Goal: Transaction & Acquisition: Purchase product/service

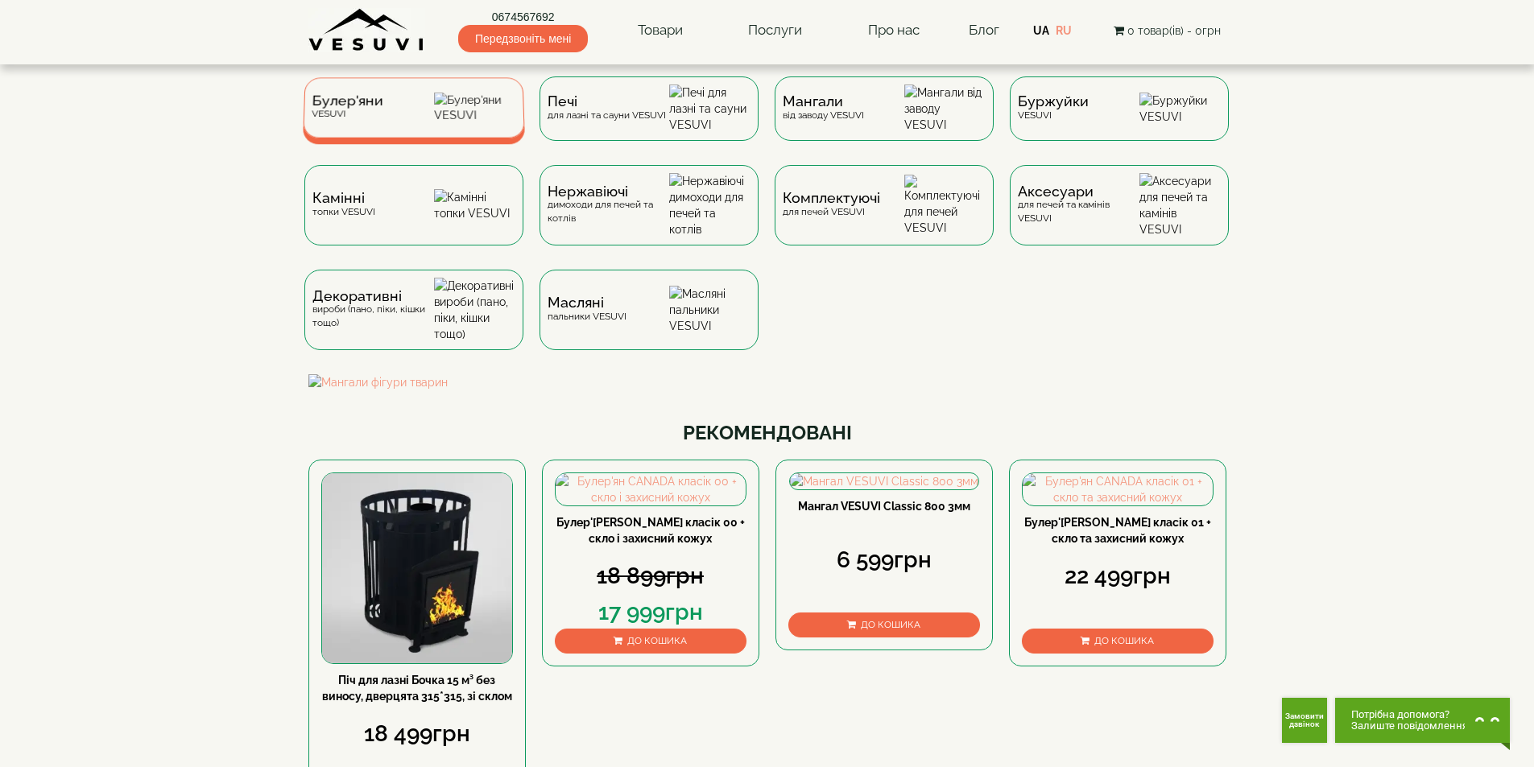
click at [408, 105] on div "Булер'яни VESUVI" at bounding box center [414, 107] width 222 height 60
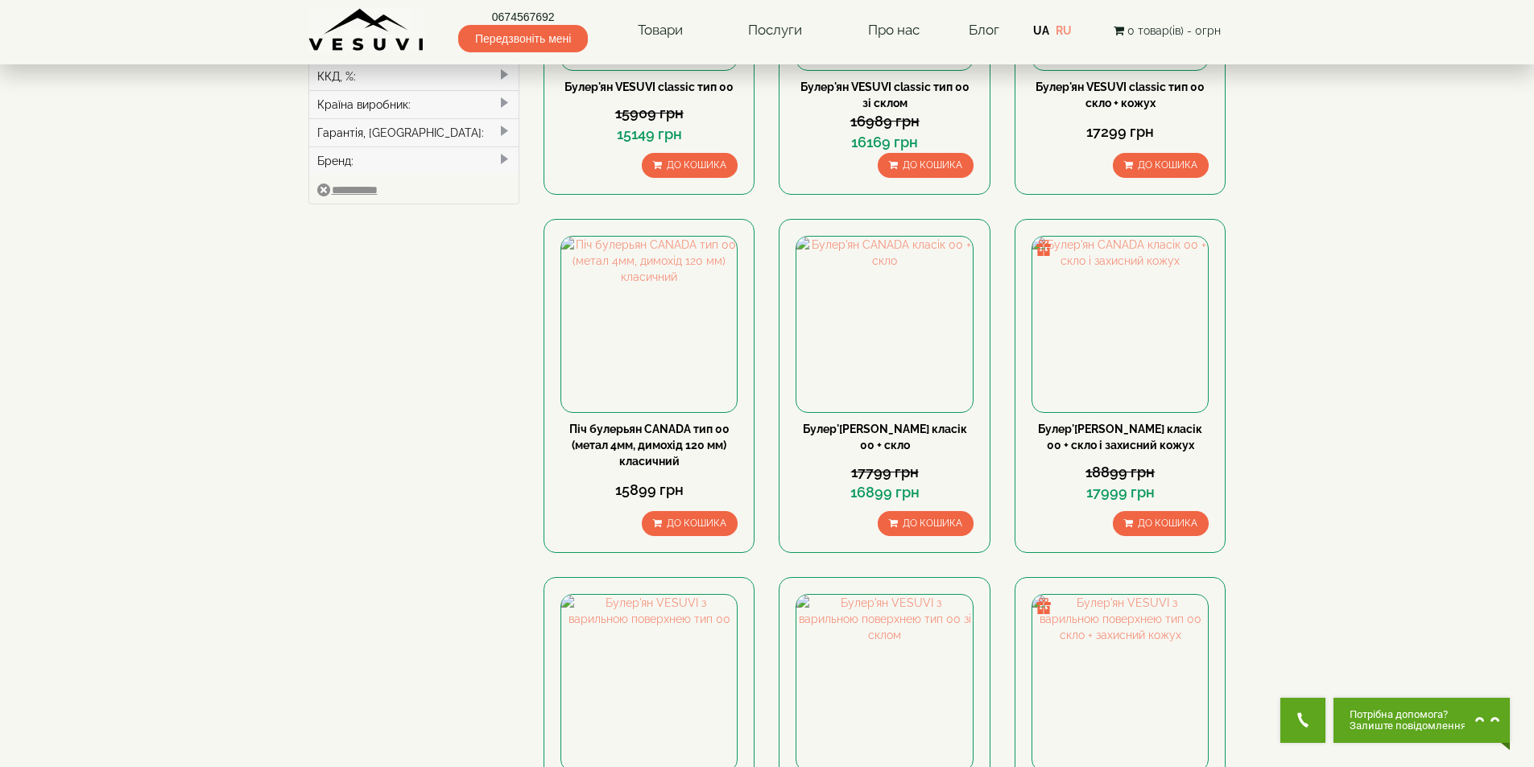
scroll to position [805, 0]
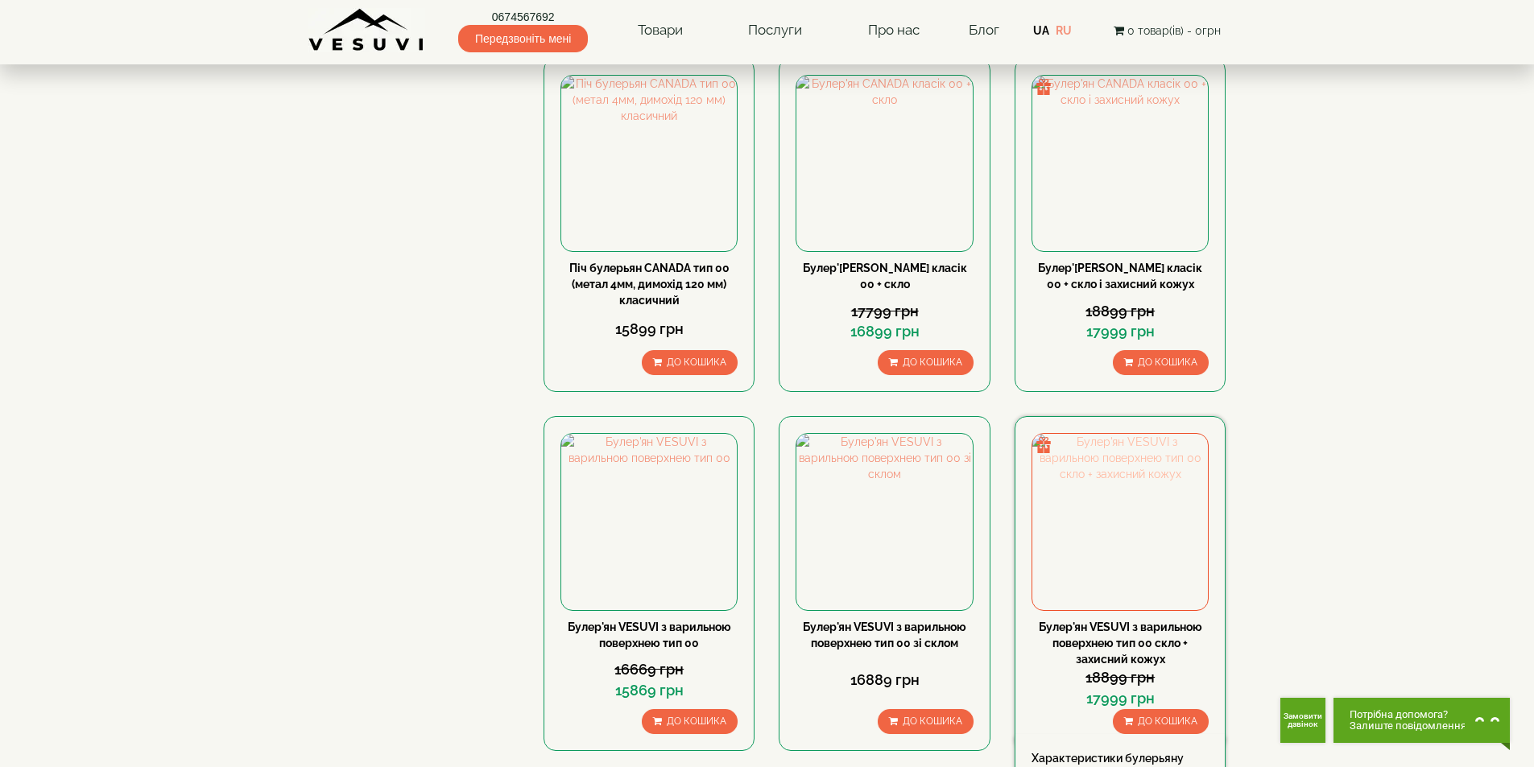
click at [1120, 434] on img at bounding box center [1120, 522] width 176 height 176
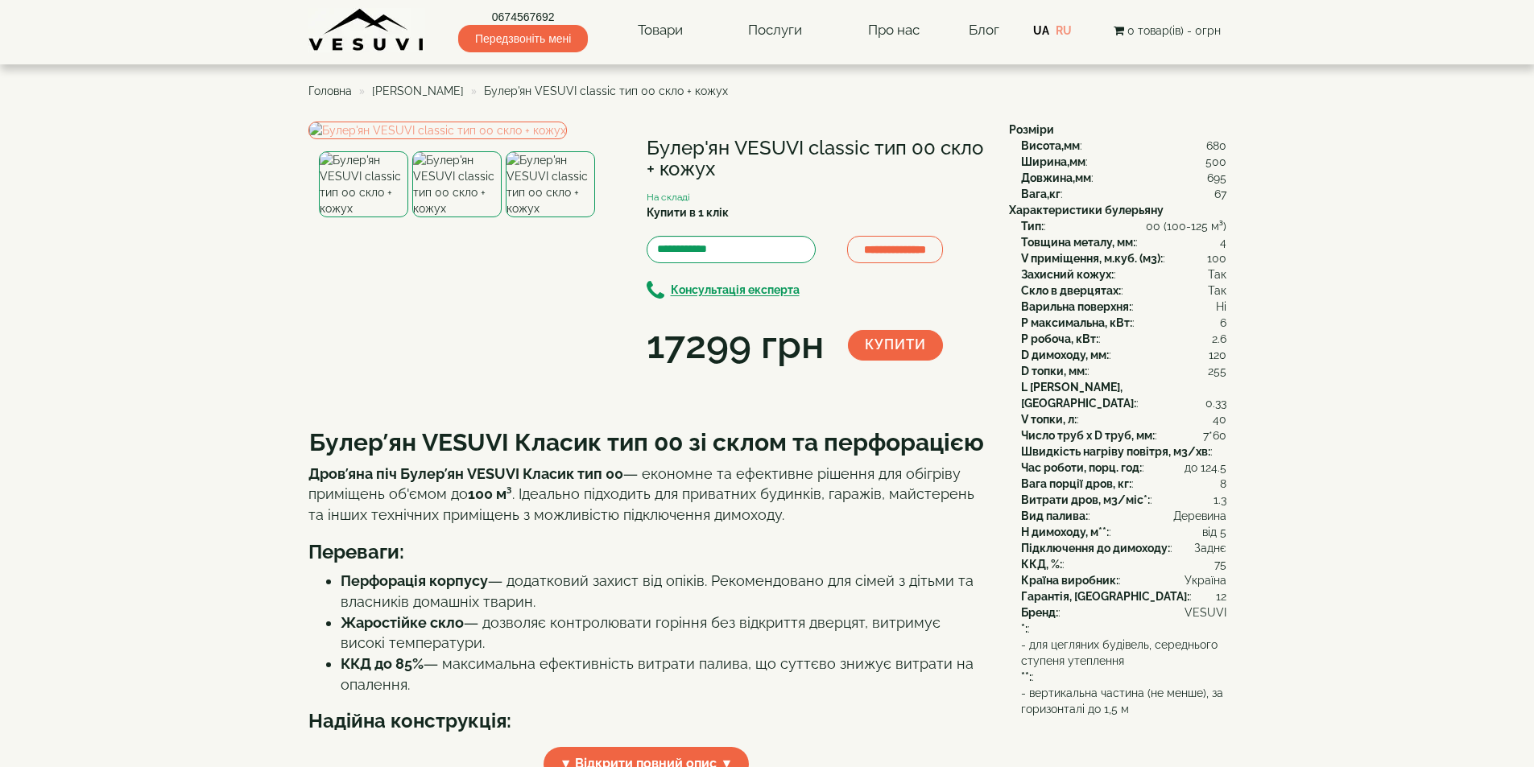
click at [398, 217] on img at bounding box center [363, 184] width 89 height 66
click at [431, 217] on img at bounding box center [456, 184] width 89 height 66
click at [533, 217] on img at bounding box center [550, 184] width 89 height 66
click at [351, 217] on img at bounding box center [363, 184] width 89 height 66
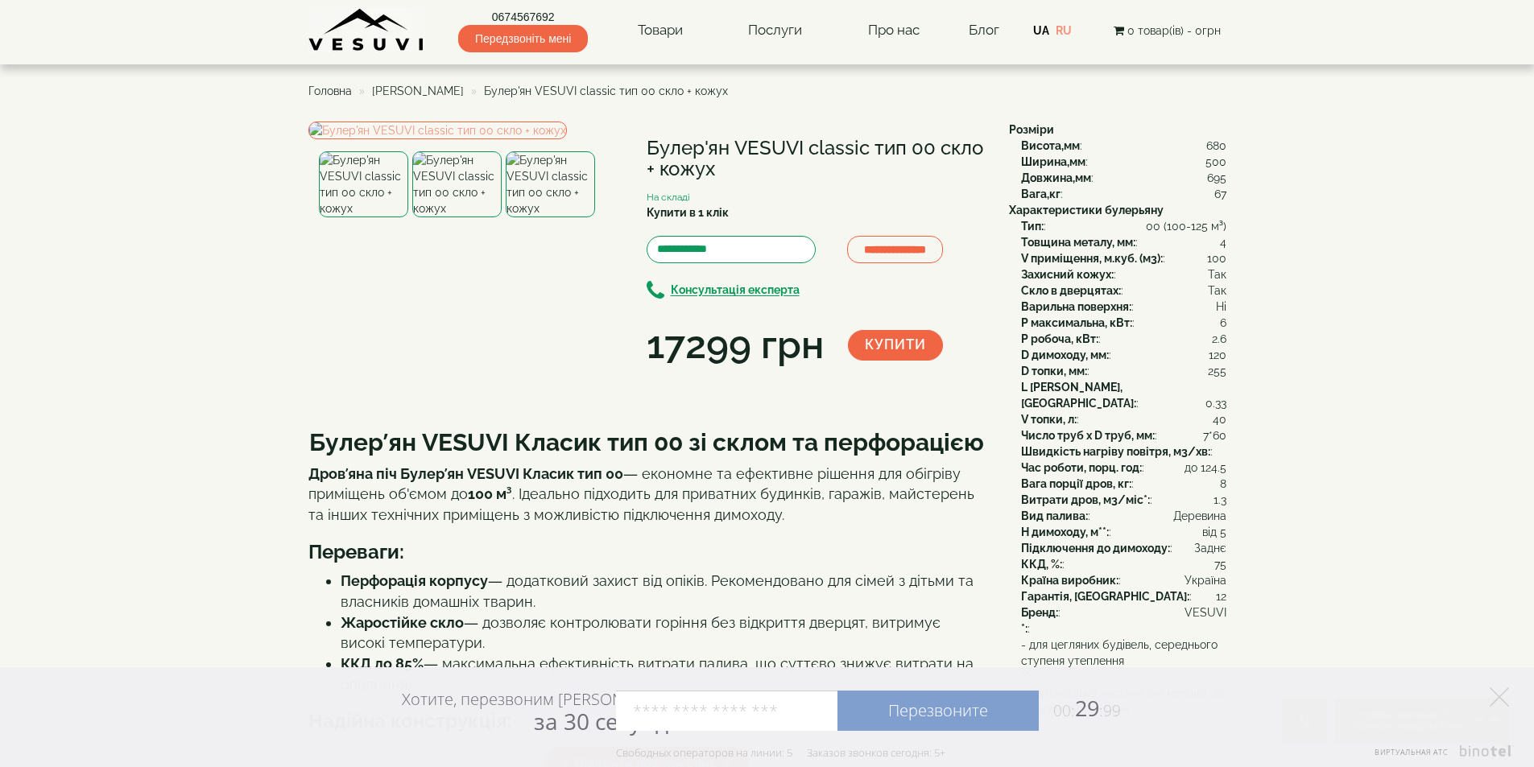
click at [1510, 696] on div "Хотите, перезвоним Вам за 30 секунд? Перезвоните 00: 29 :99 Например: 067 000 0…" at bounding box center [767, 717] width 1534 height 100
click at [1502, 700] on polygon at bounding box center [1499, 697] width 19 height 19
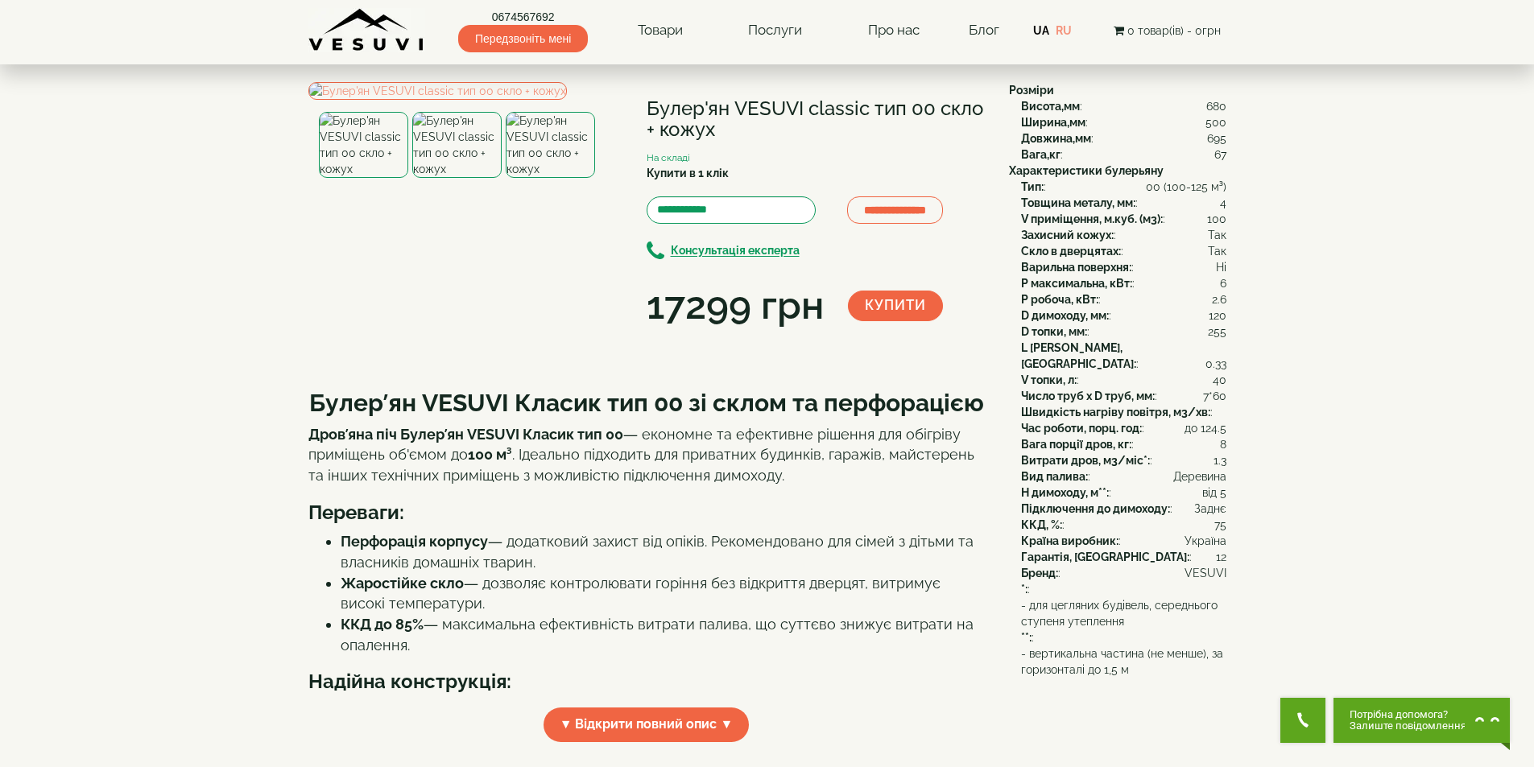
scroll to position [442, 0]
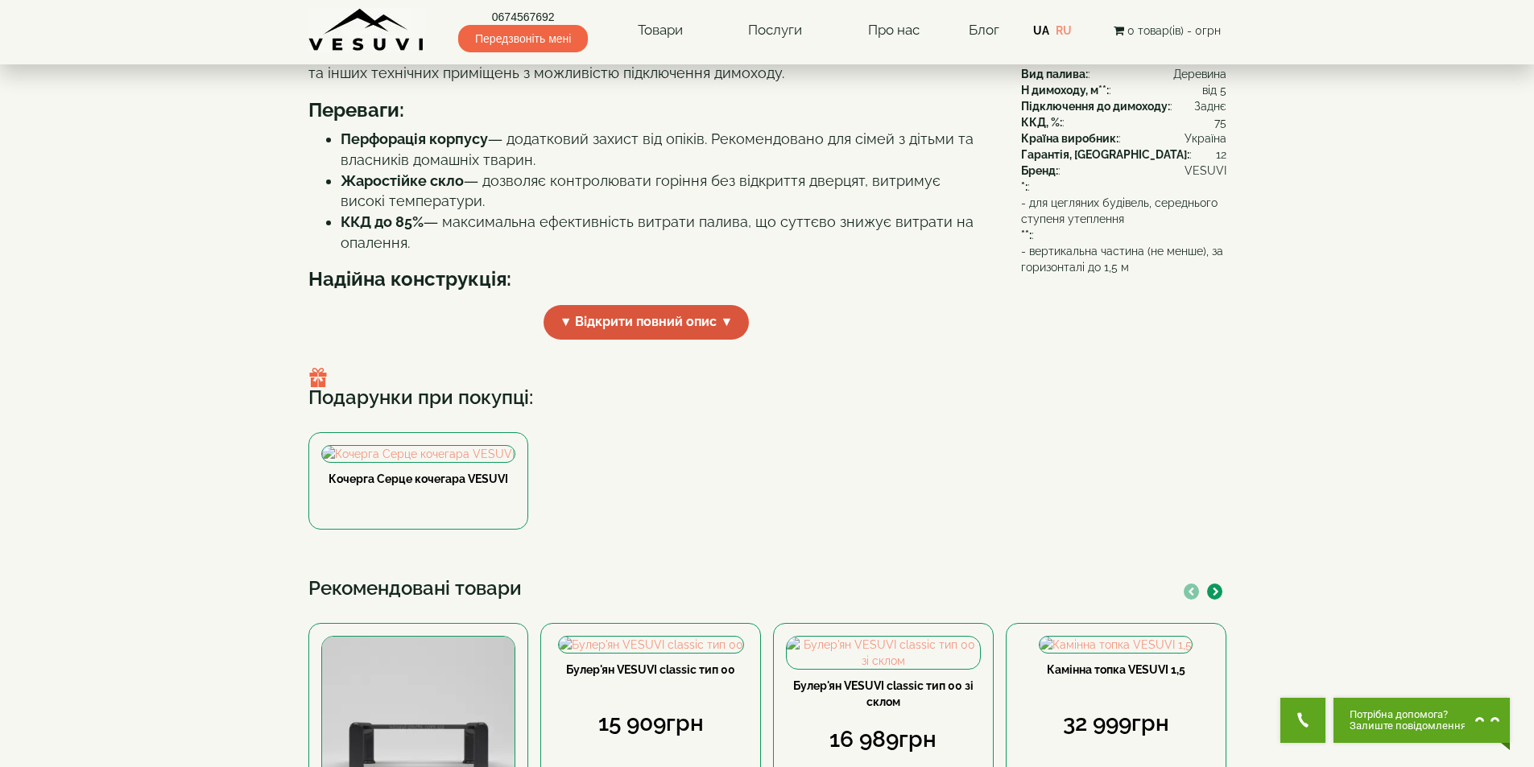
click at [700, 340] on span "▼ Відкрити повний опис ▼" at bounding box center [646, 322] width 206 height 35
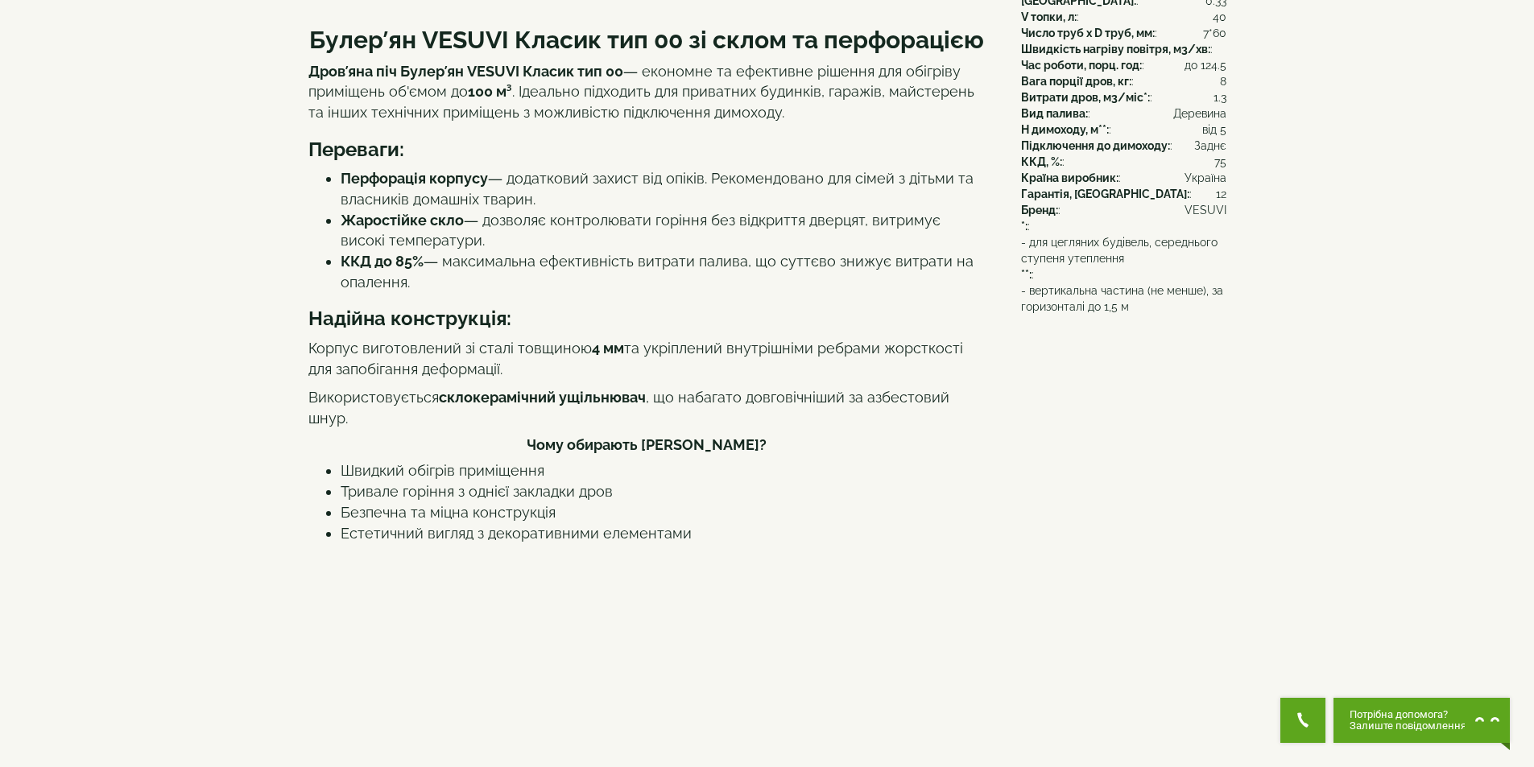
scroll to position [0, 0]
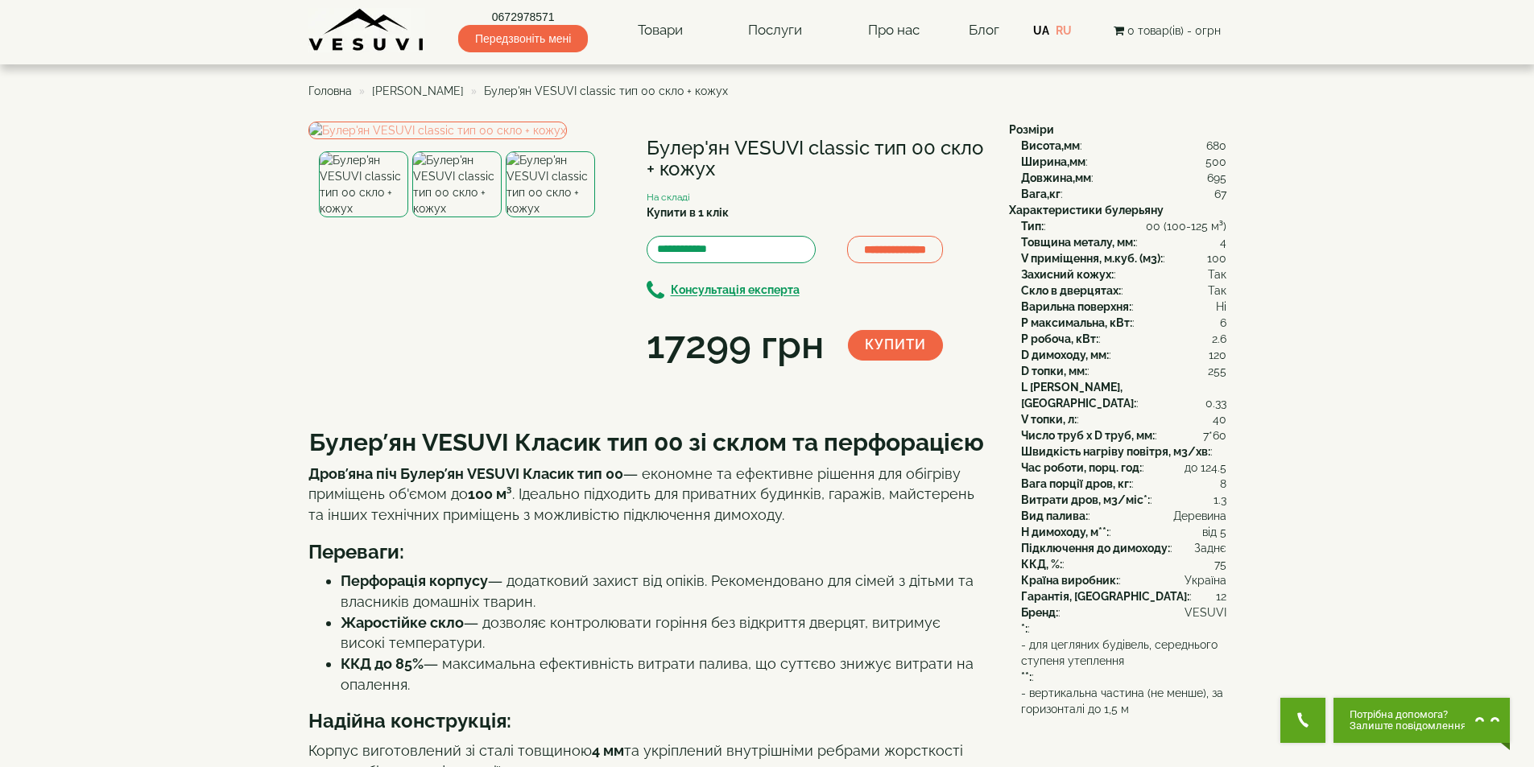
drag, startPoint x: 640, startPoint y: 140, endPoint x: 733, endPoint y: 180, distance: 100.6
click at [733, 180] on div "**********" at bounding box center [652, 247] width 688 height 251
copy div "Булер'ян VESUVI classic тип 00 скло + кожух"
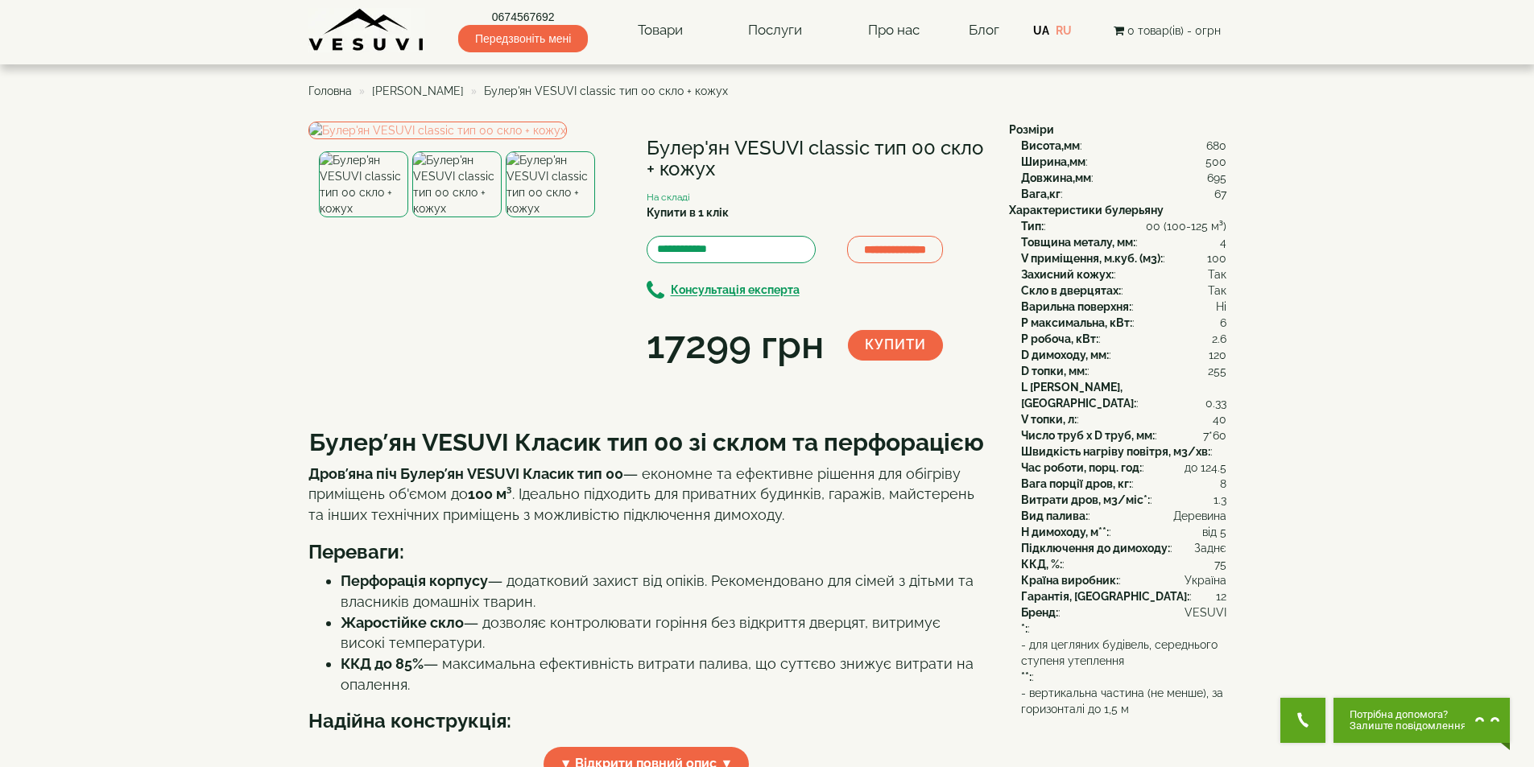
drag, startPoint x: 156, startPoint y: 284, endPoint x: 254, endPoint y: 21, distance: 280.7
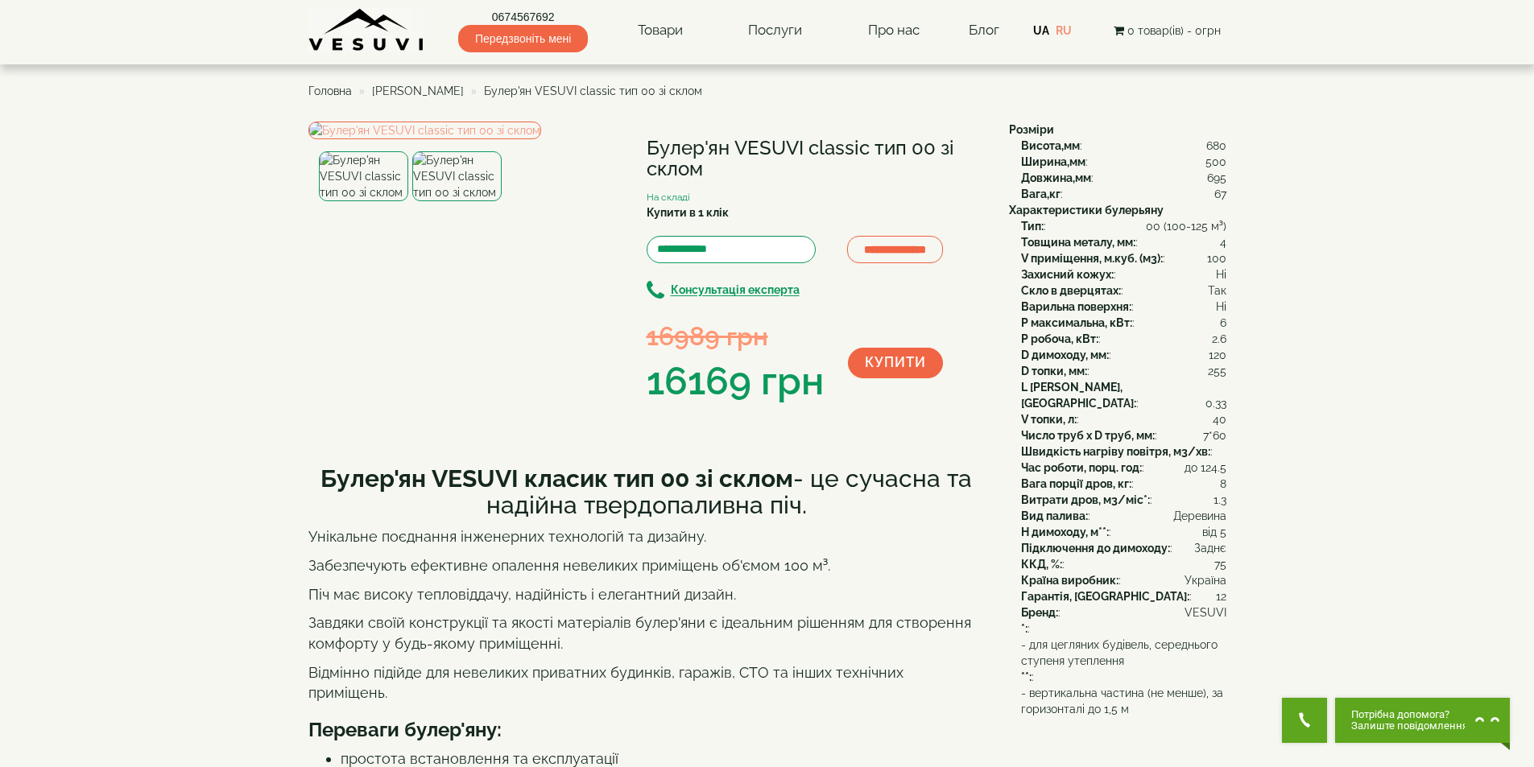
click at [452, 201] on img at bounding box center [456, 176] width 89 height 50
click at [926, 360] on button "Купити" at bounding box center [895, 363] width 95 height 31
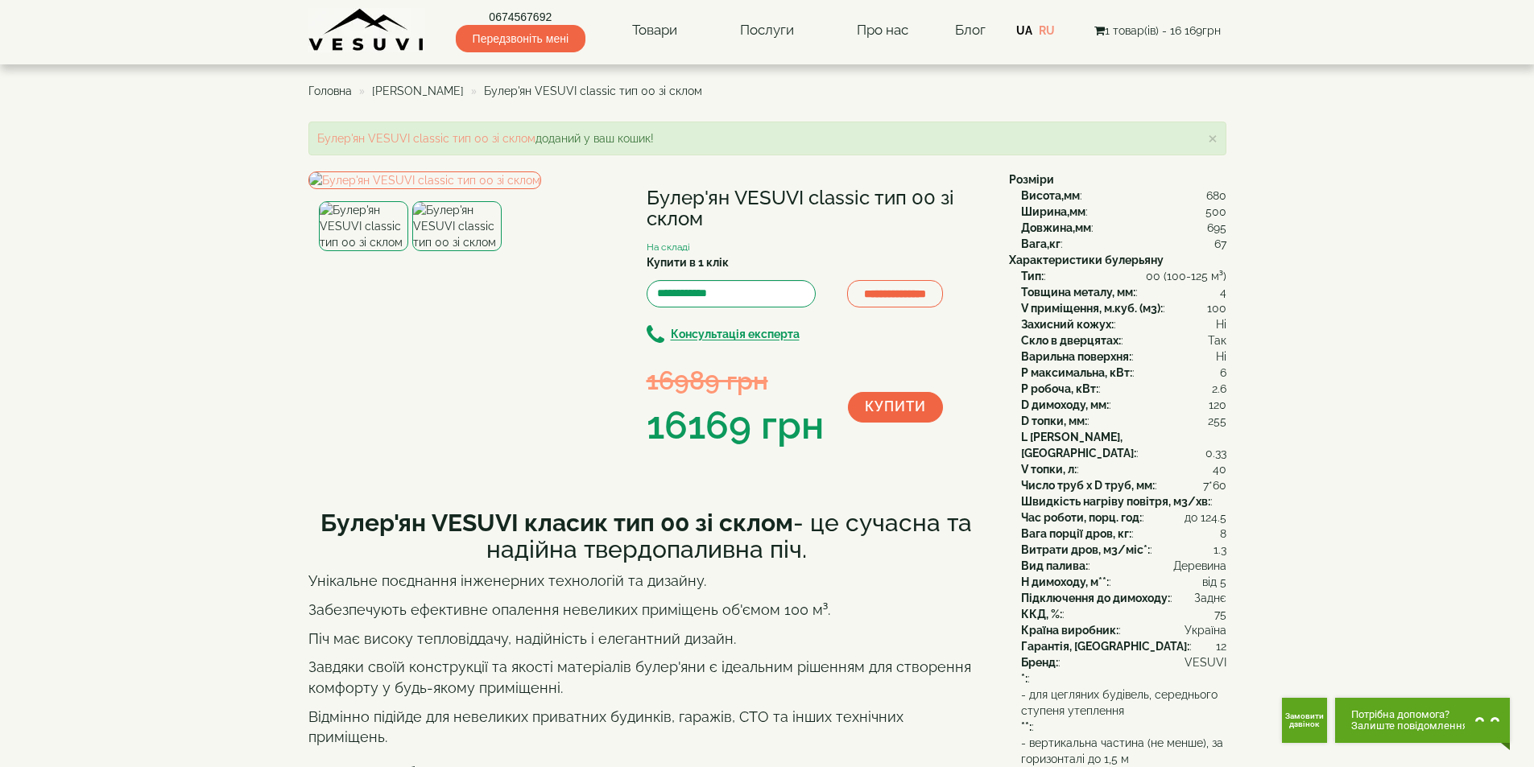
click at [1168, 34] on span "1 товар(ів) - 16 169грн" at bounding box center [1157, 30] width 126 height 13
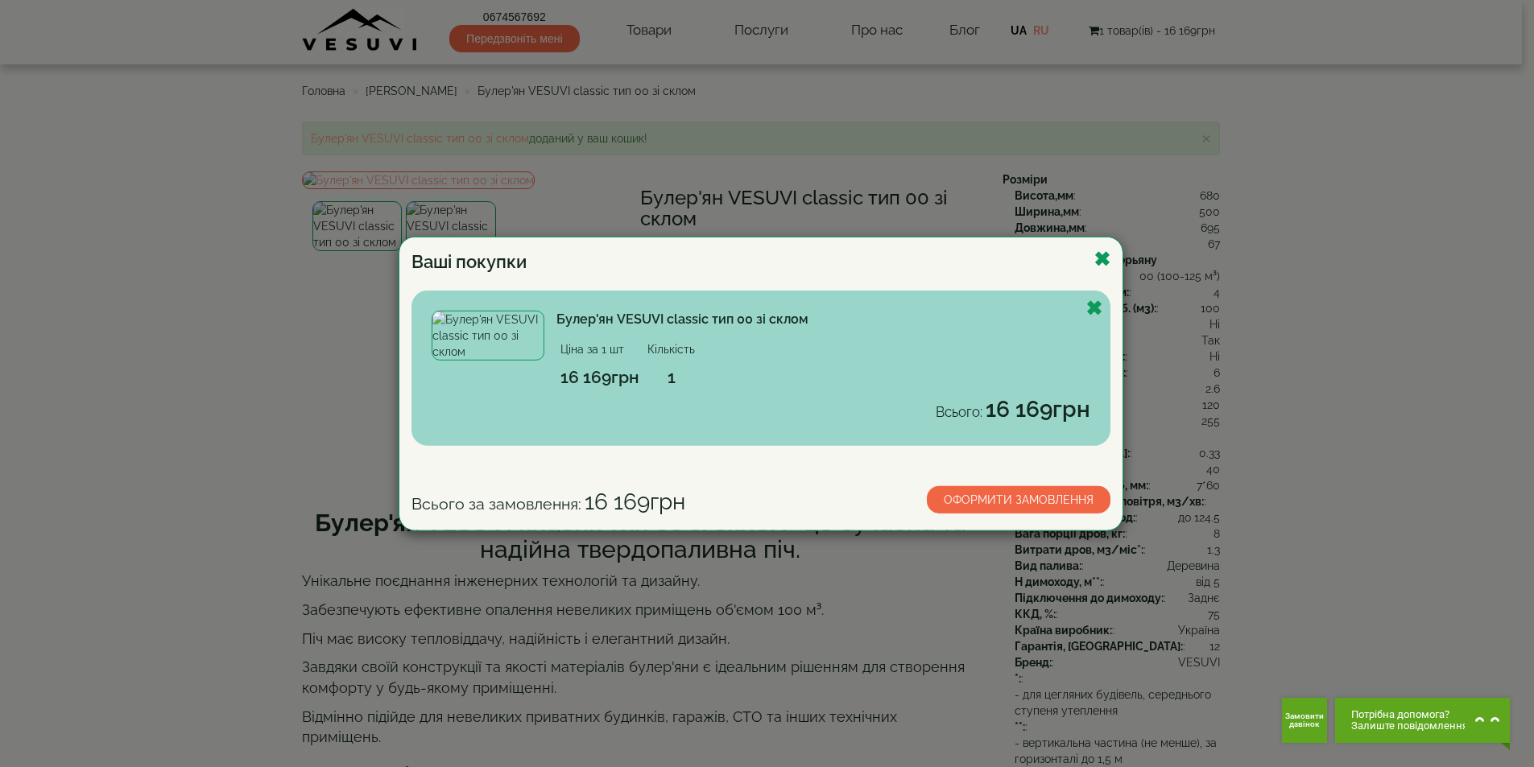
click at [966, 502] on link "Оформити замовлення" at bounding box center [1019, 499] width 184 height 27
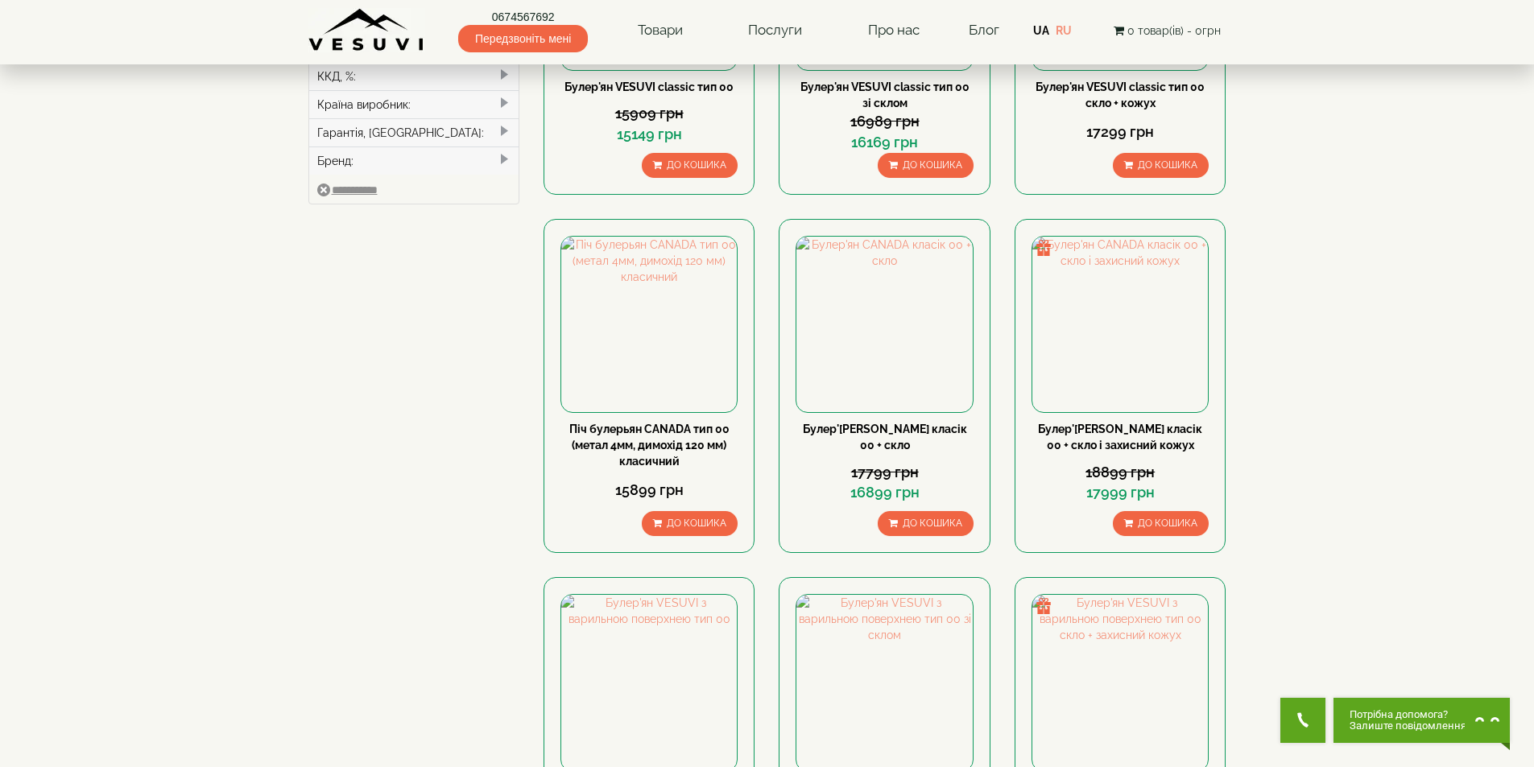
scroll to position [403, 0]
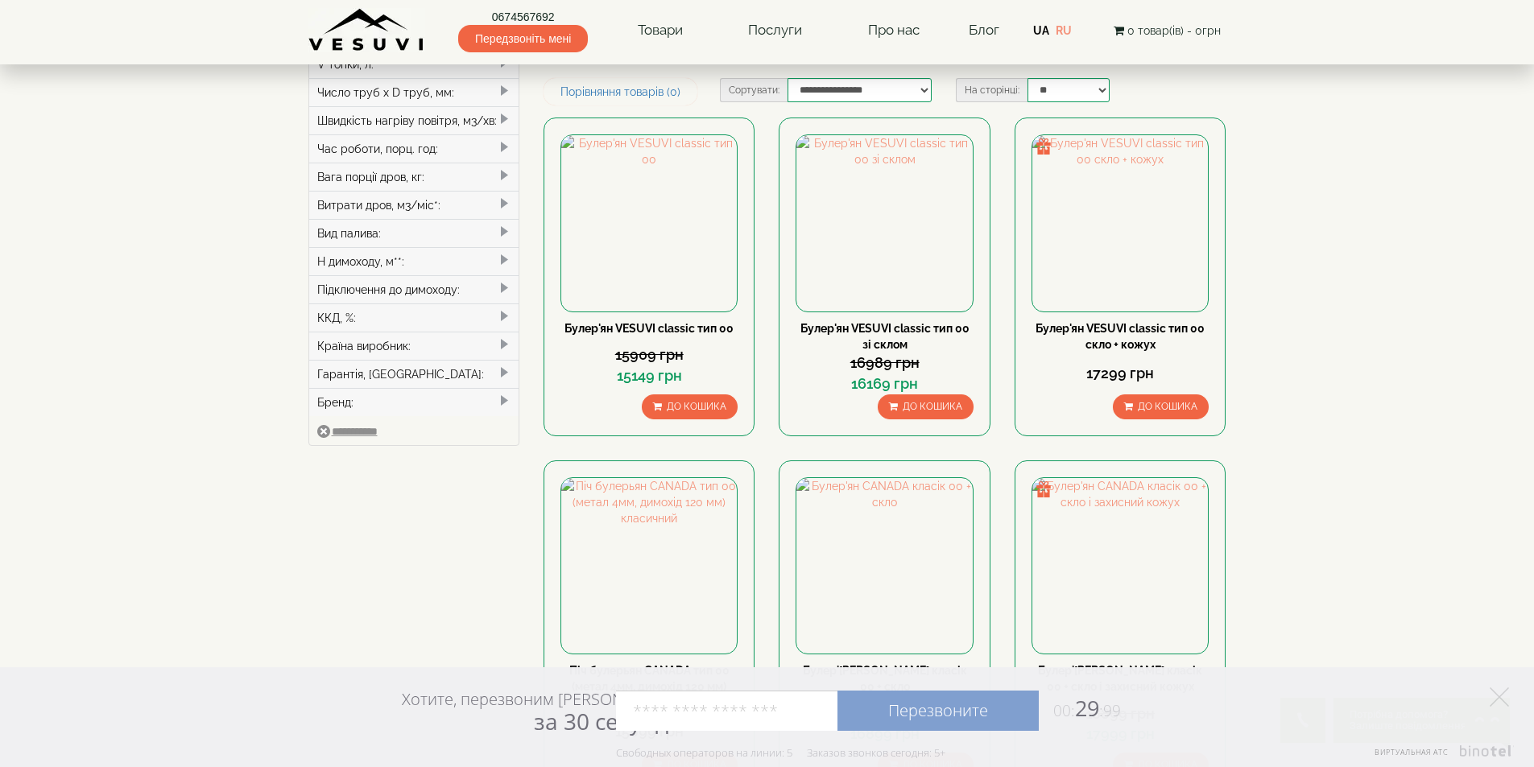
click at [1505, 693] on icon at bounding box center [1499, 697] width 19 height 19
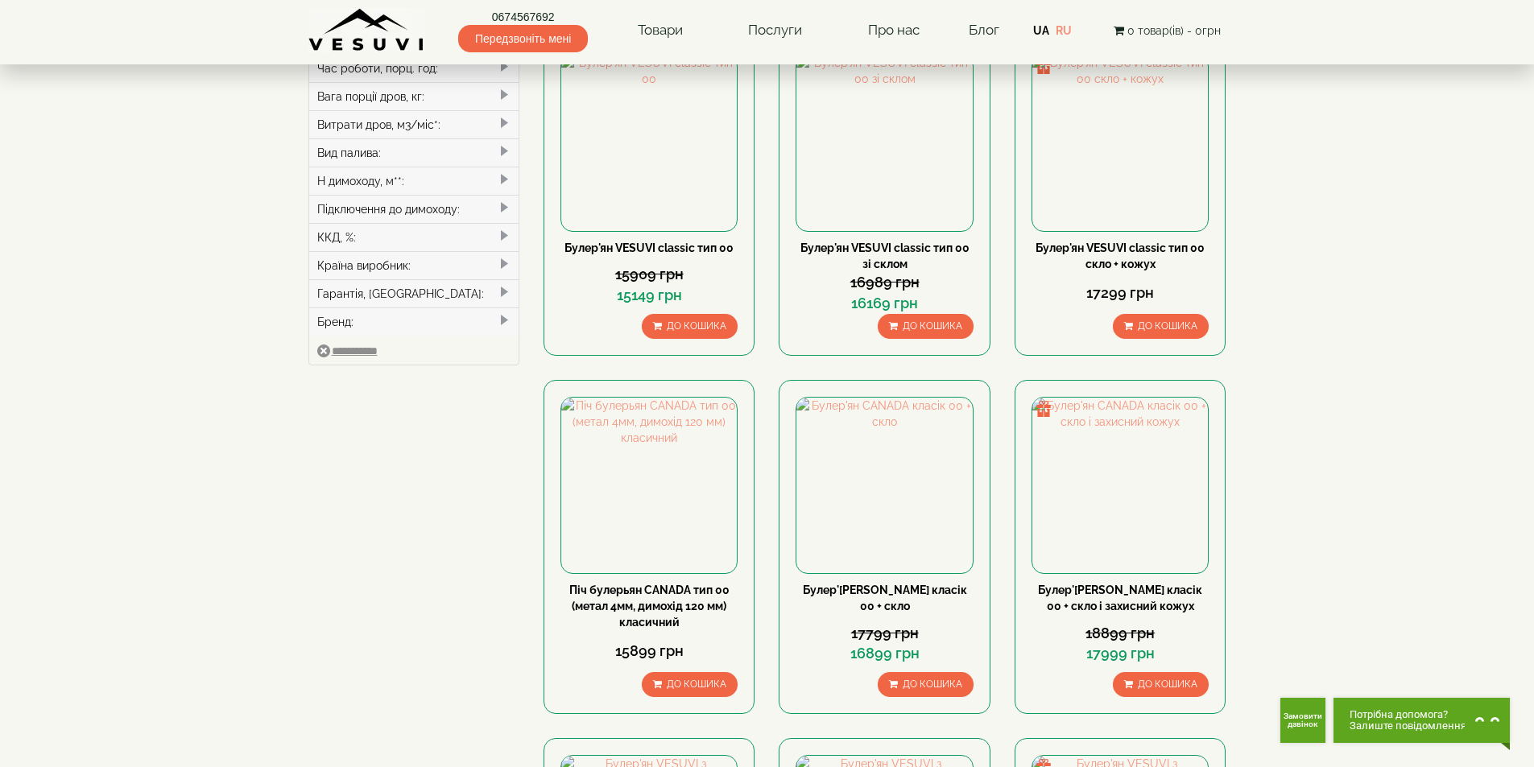
scroll to position [242, 0]
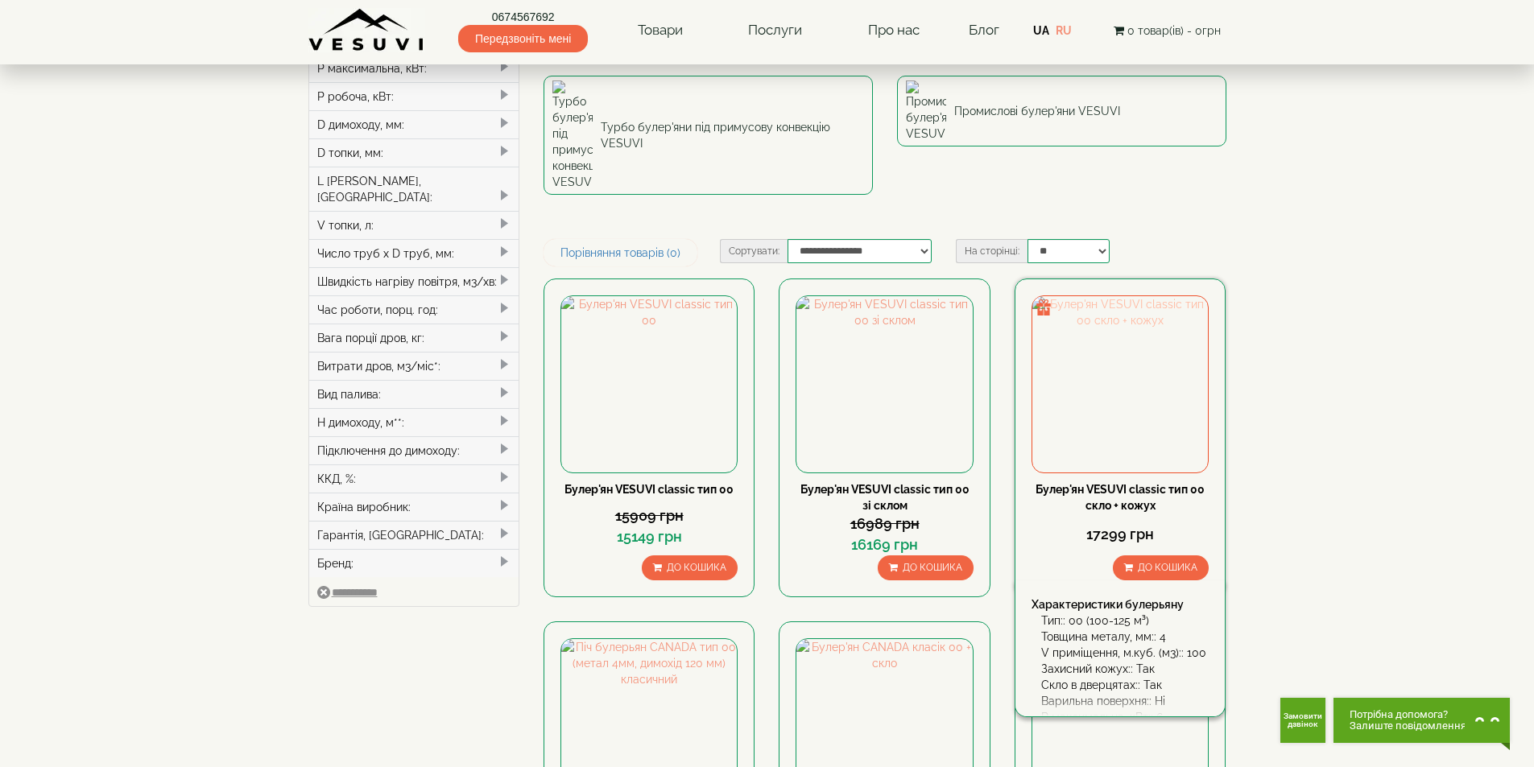
click at [1122, 296] on img at bounding box center [1120, 384] width 176 height 176
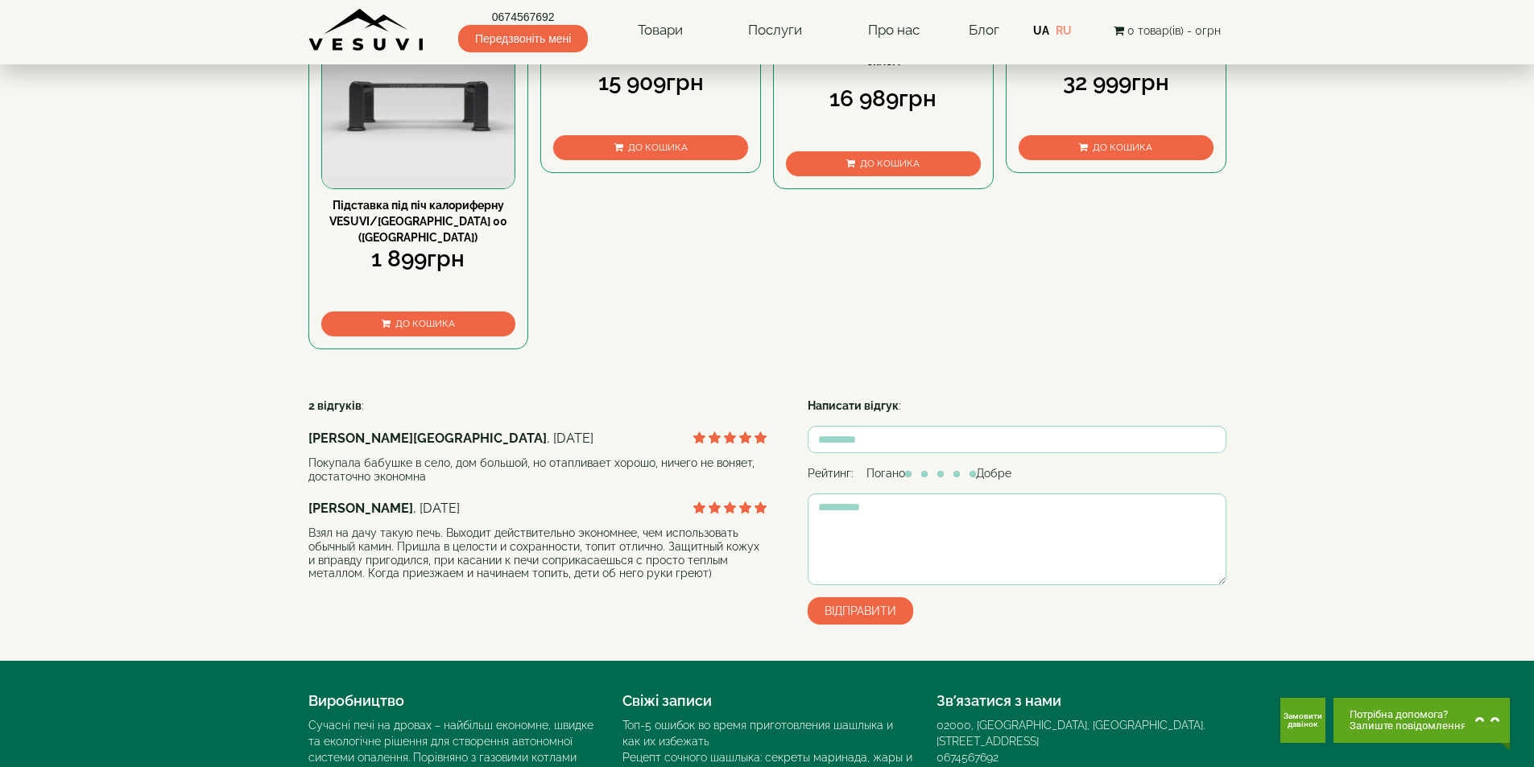
scroll to position [805, 0]
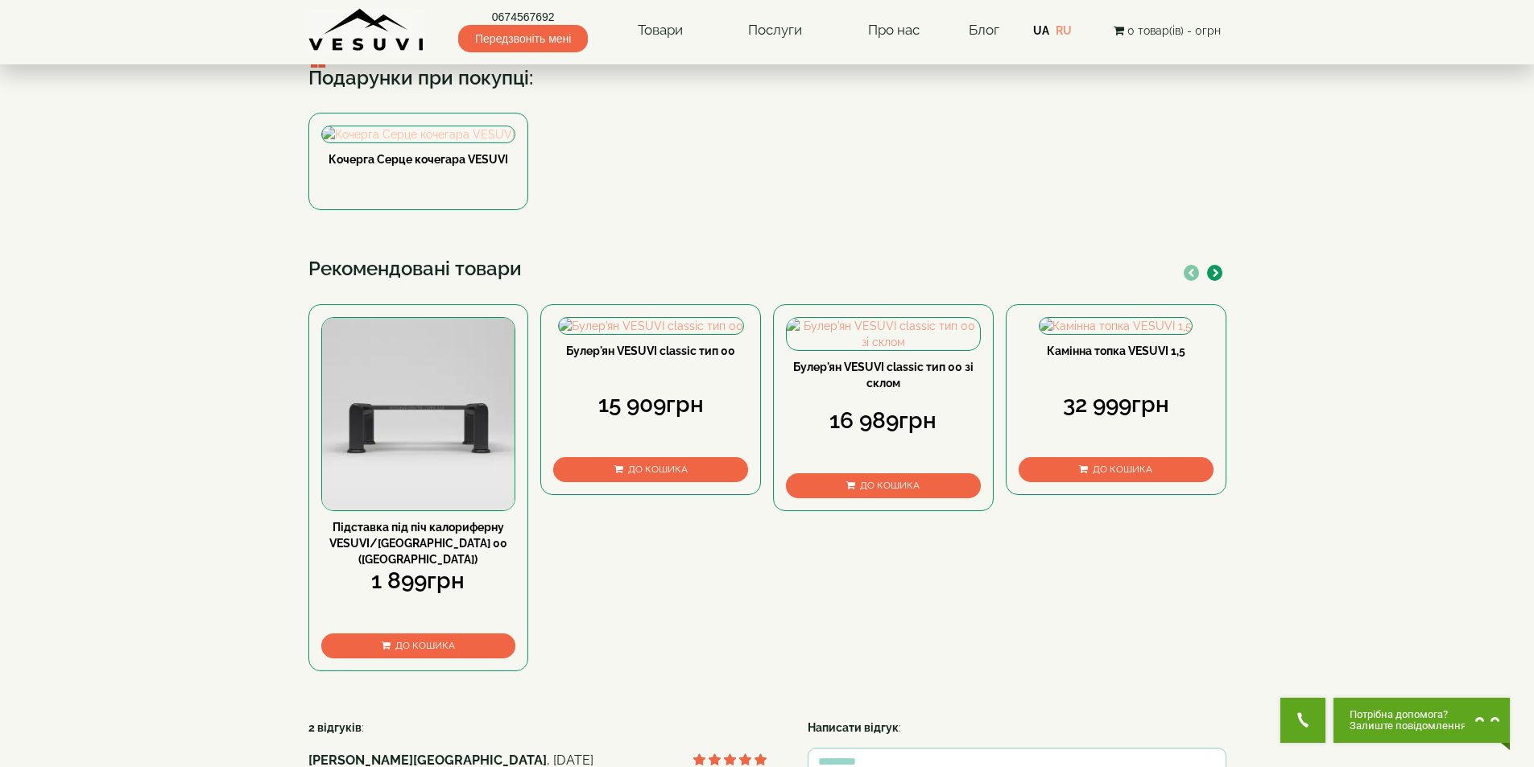
drag, startPoint x: 374, startPoint y: 346, endPoint x: 391, endPoint y: 335, distance: 20.3
click at [374, 143] on img at bounding box center [418, 134] width 192 height 16
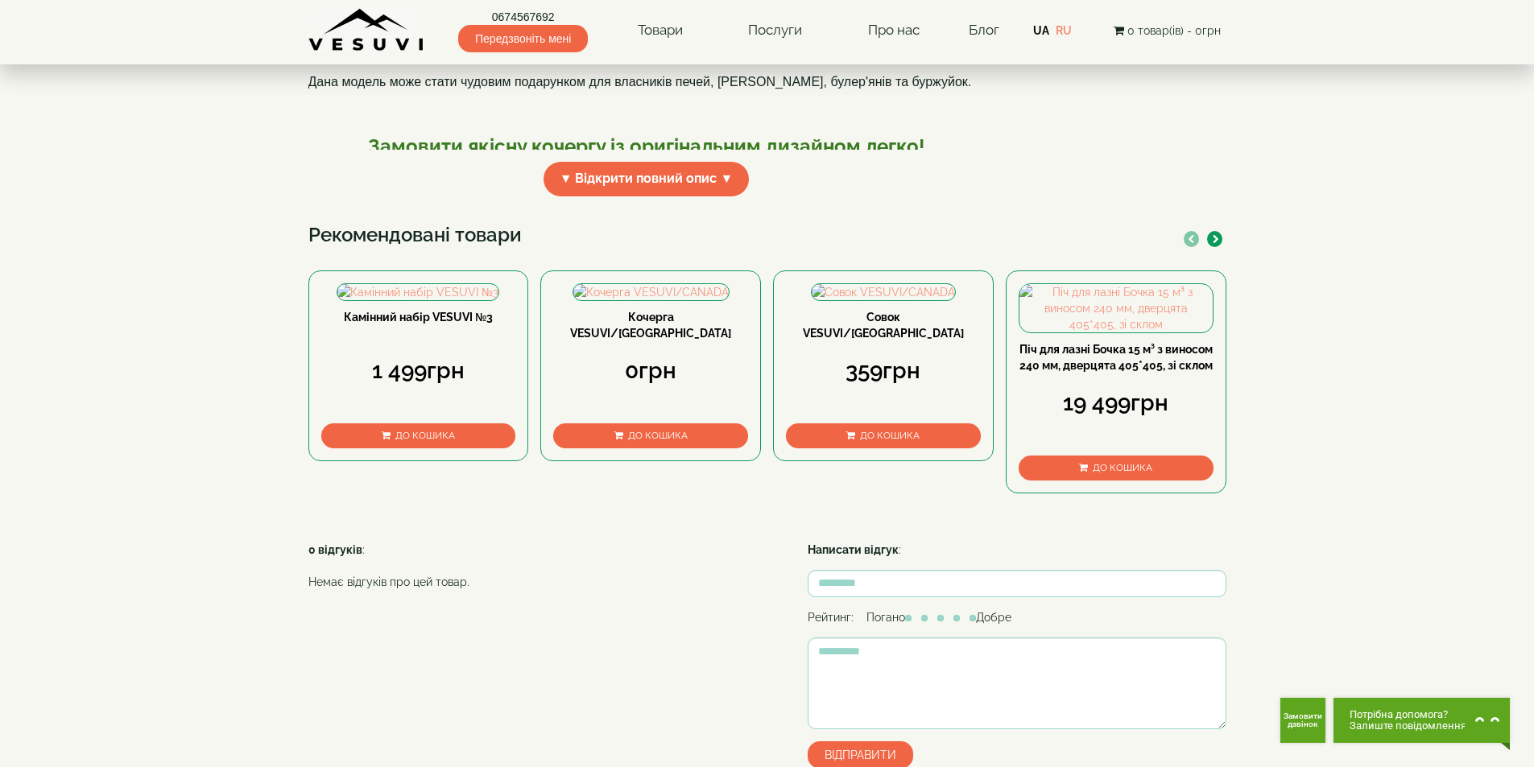
scroll to position [644, 0]
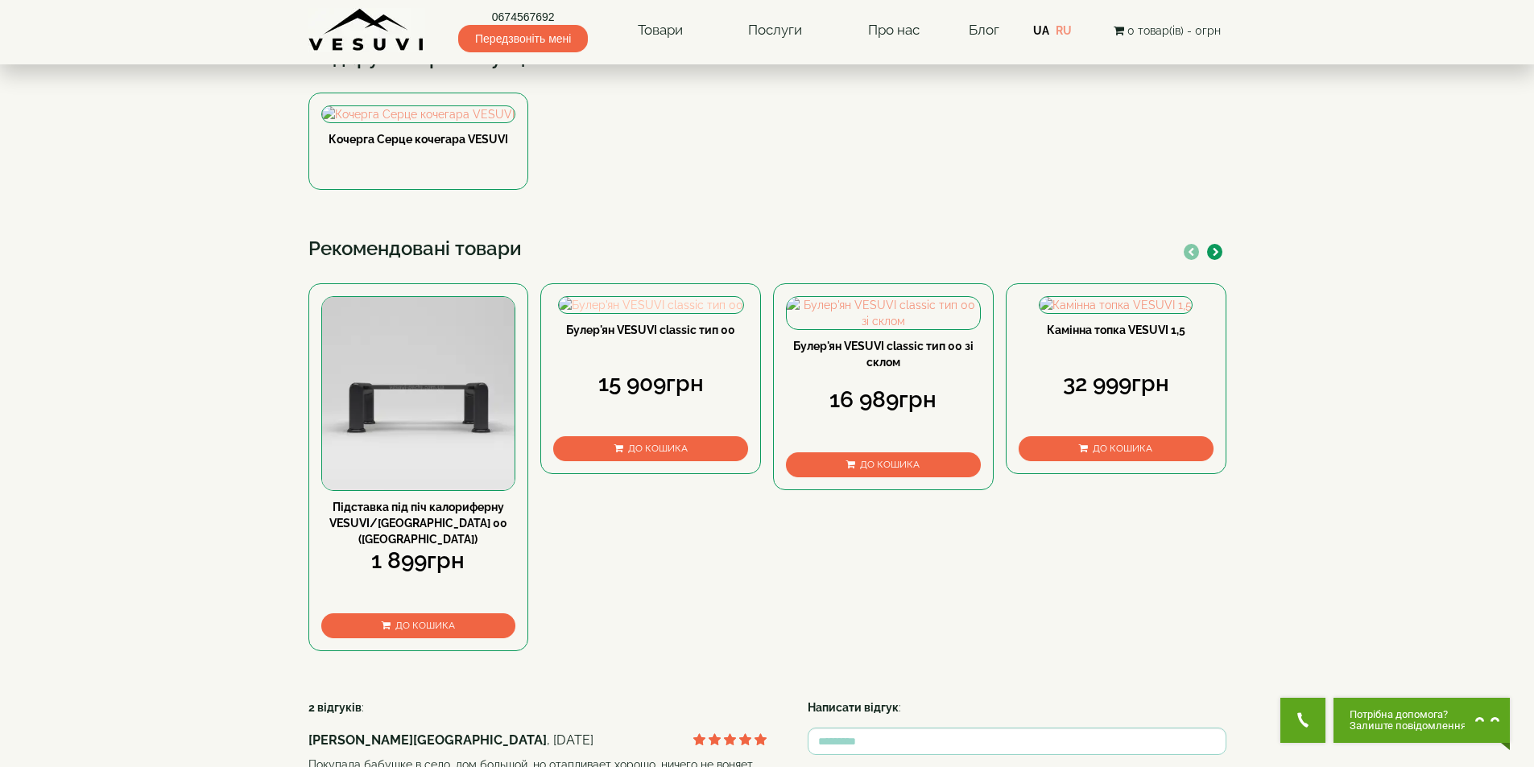
click at [163, 410] on body "0674567692 Передзвоніть мені Товари Булер'яни VESUVI Мангали від заводу VESUVI …" at bounding box center [767, 229] width 1534 height 2023
click at [1533, 269] on html "0674567692 Передзвоніть мені Товари Булер'яни VESUVI Мангали від заводу VESUVI …" at bounding box center [767, 229] width 1534 height 2023
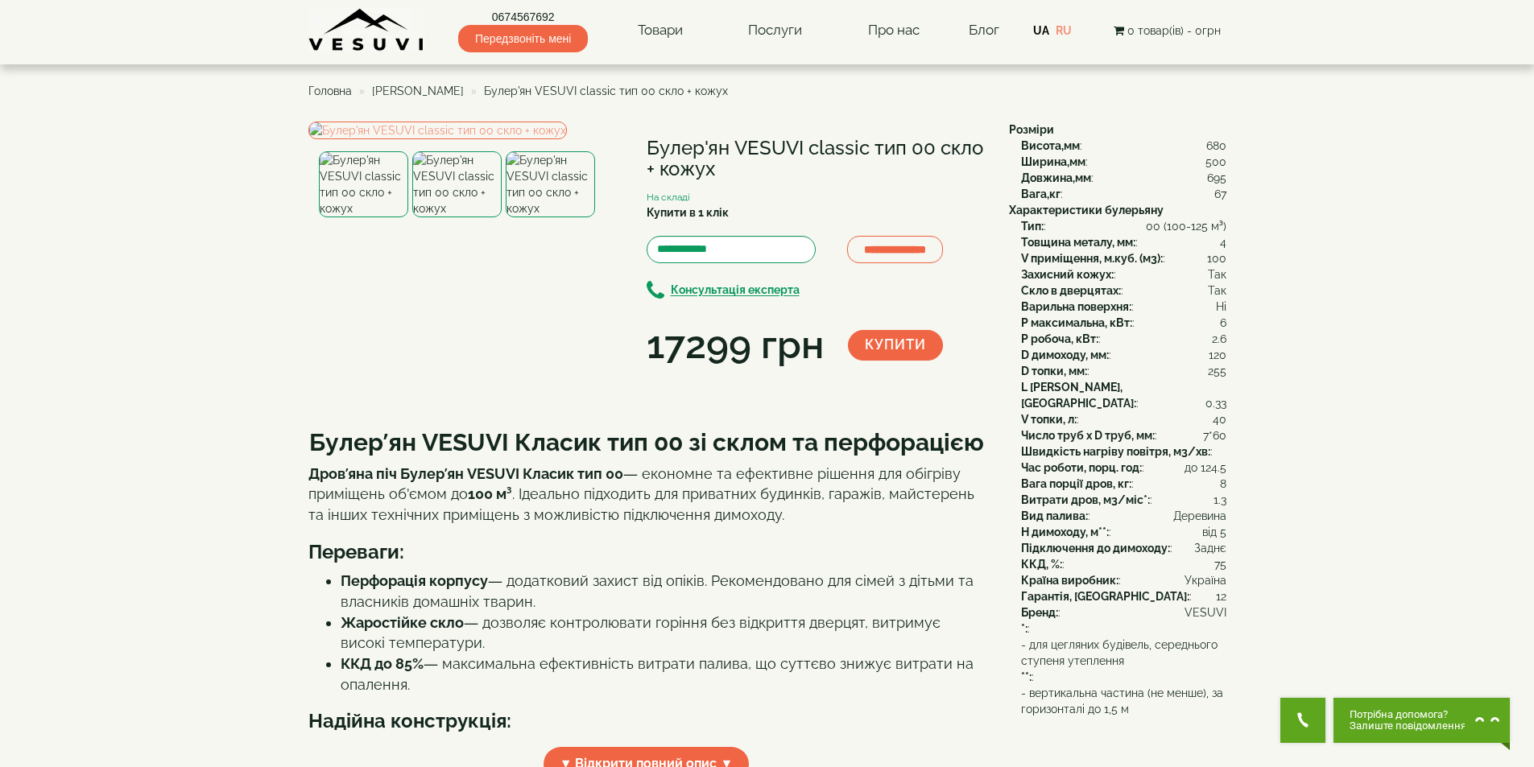
click at [420, 95] on span "[PERSON_NAME]" at bounding box center [418, 91] width 92 height 13
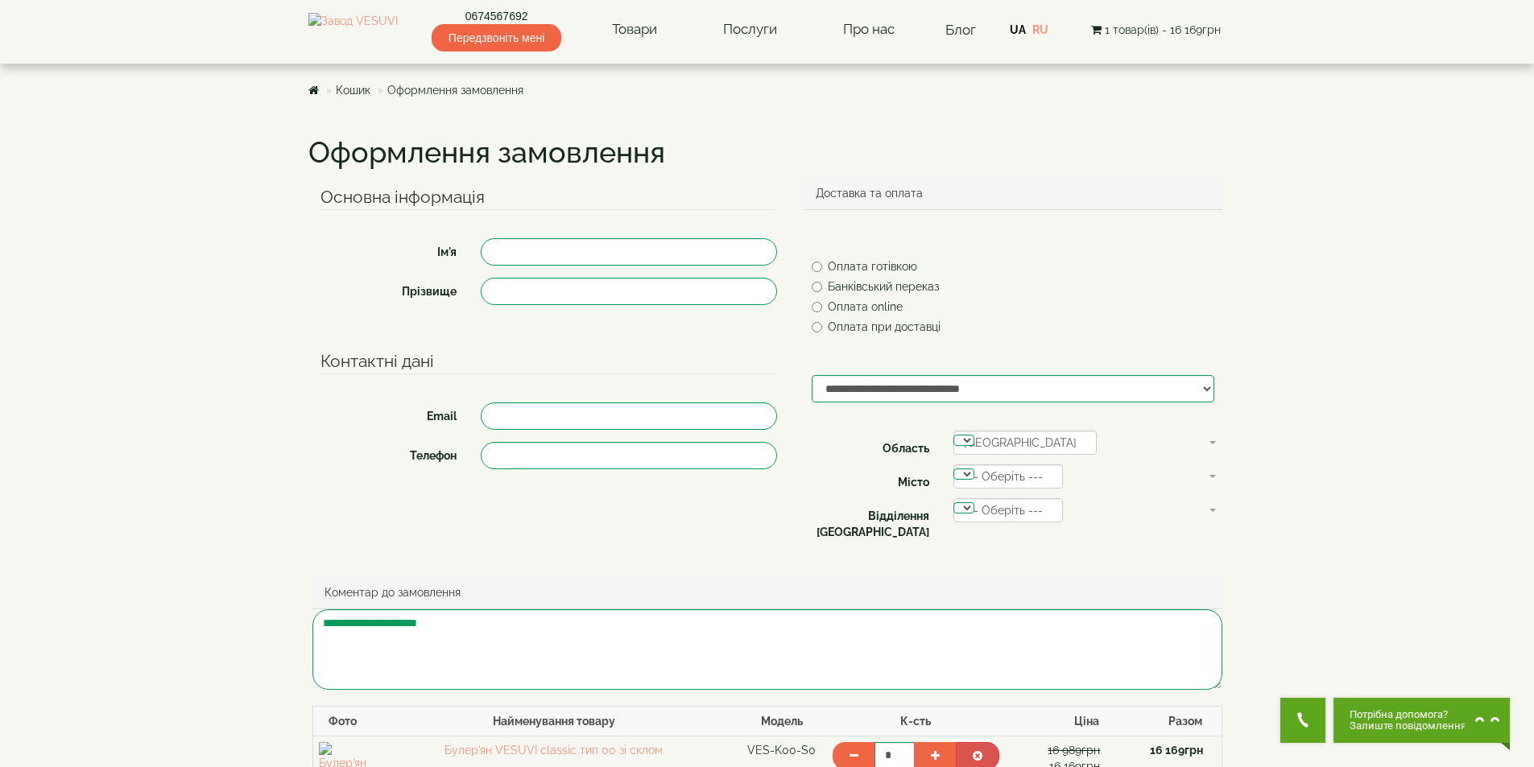
scroll to position [322, 0]
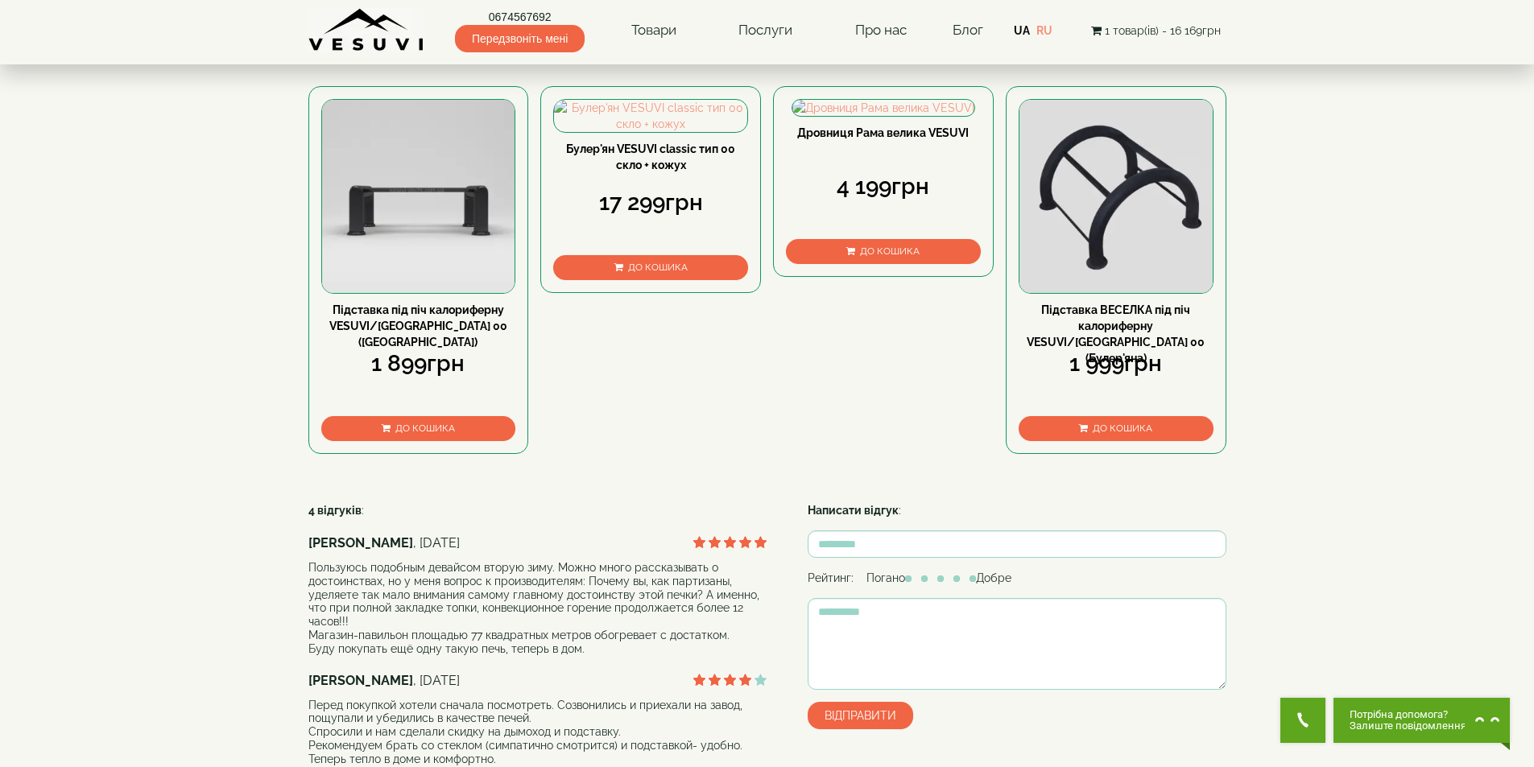
scroll to position [1288, 0]
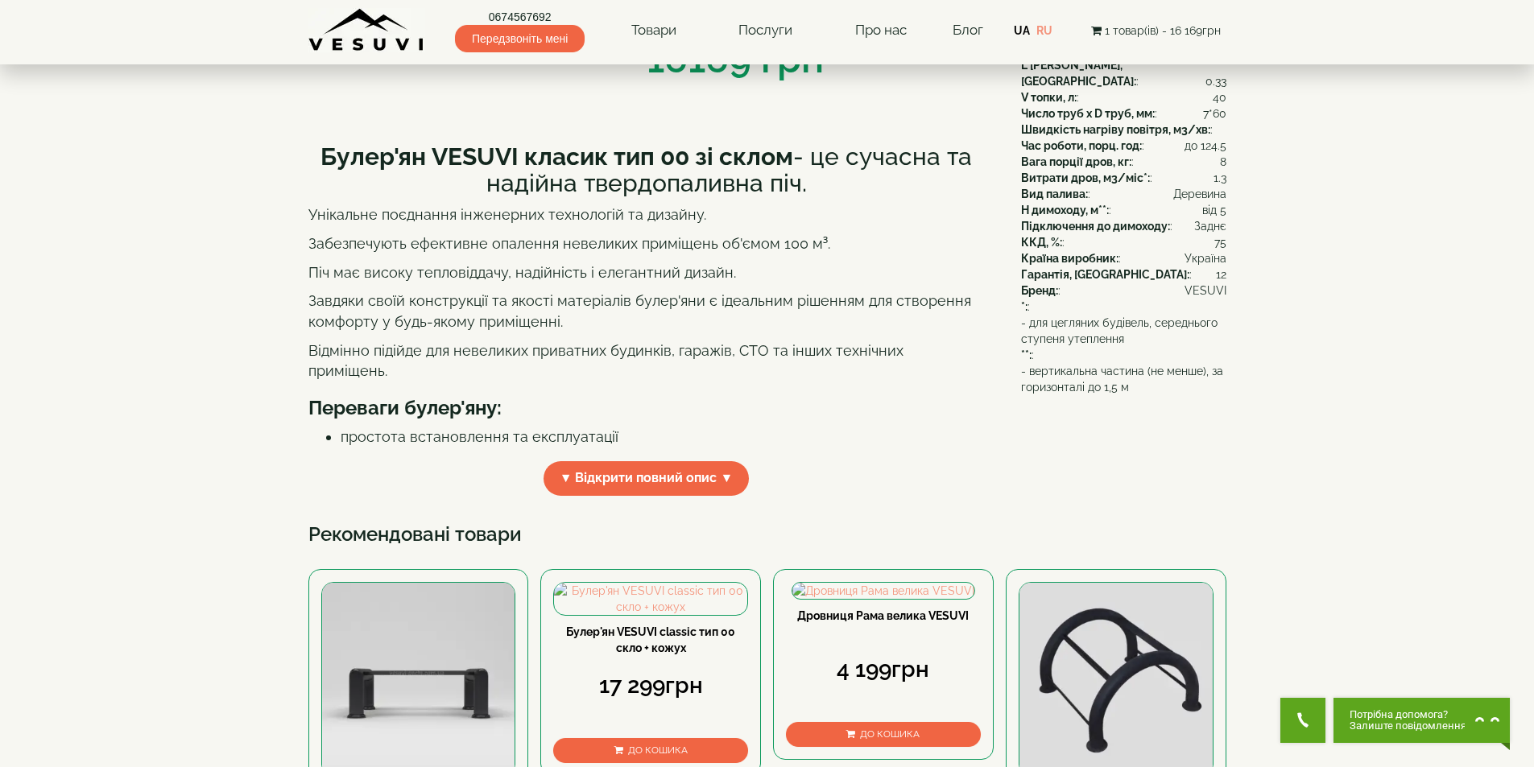
scroll to position [0, 0]
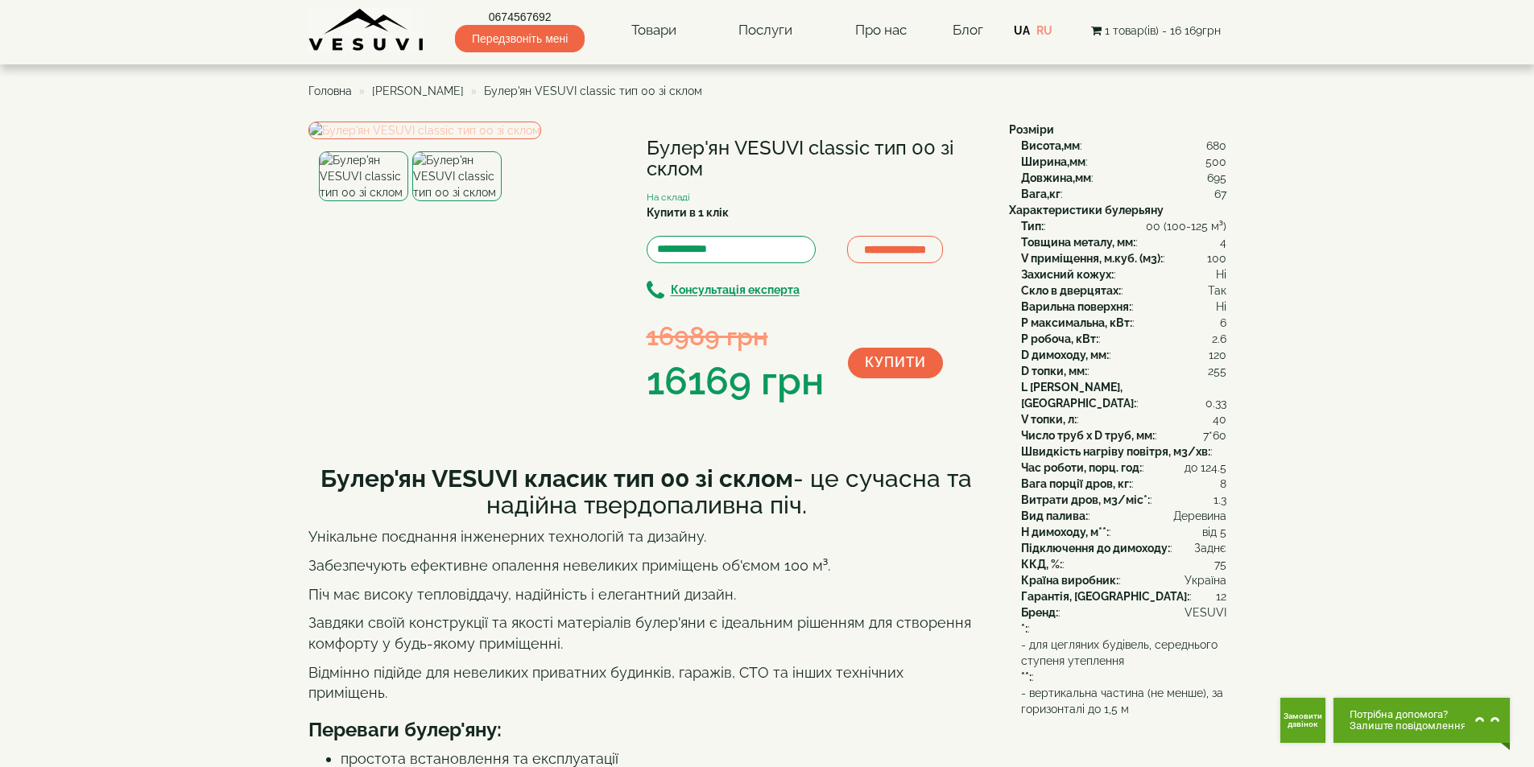
click at [460, 139] on img at bounding box center [424, 131] width 233 height 18
drag, startPoint x: 655, startPoint y: 145, endPoint x: 702, endPoint y: 176, distance: 56.9
click at [702, 176] on h1 "Булер'ян VESUVI classic тип 00 зі склом" at bounding box center [816, 159] width 338 height 43
copy h1 "Булер'ян VESUVI classic тип 00 зі склом"
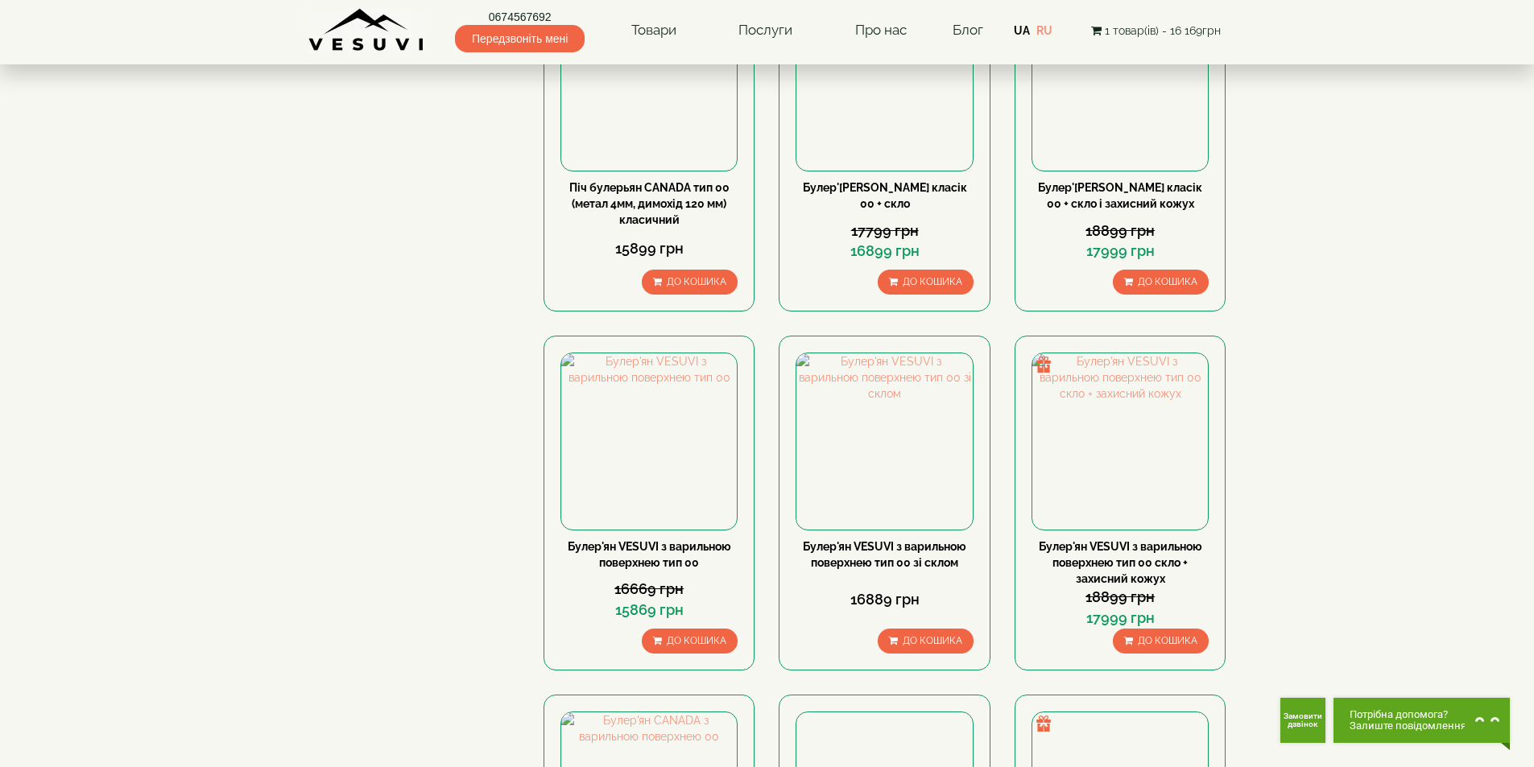
scroll to position [644, 0]
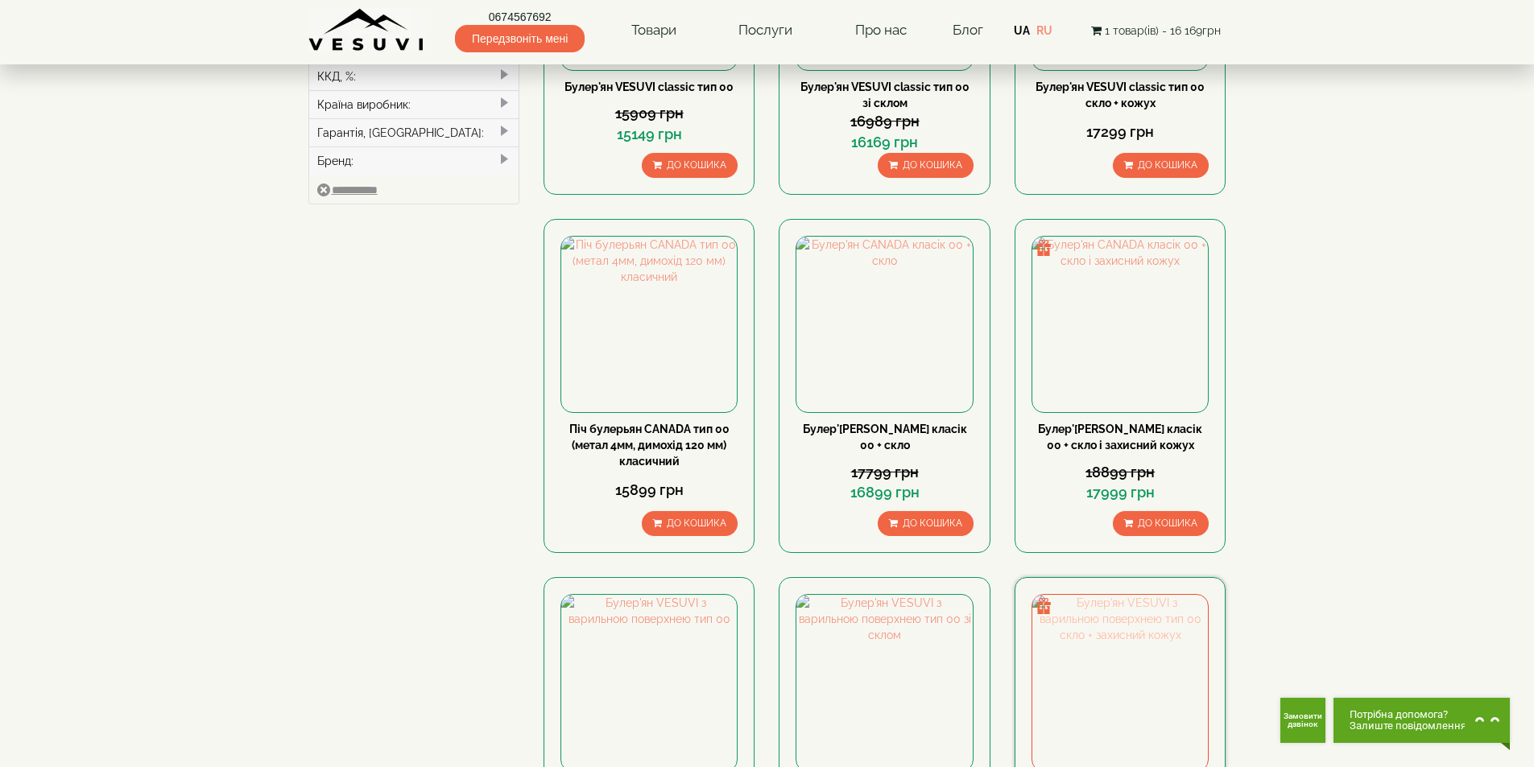
click at [1136, 618] on img at bounding box center [1120, 683] width 176 height 176
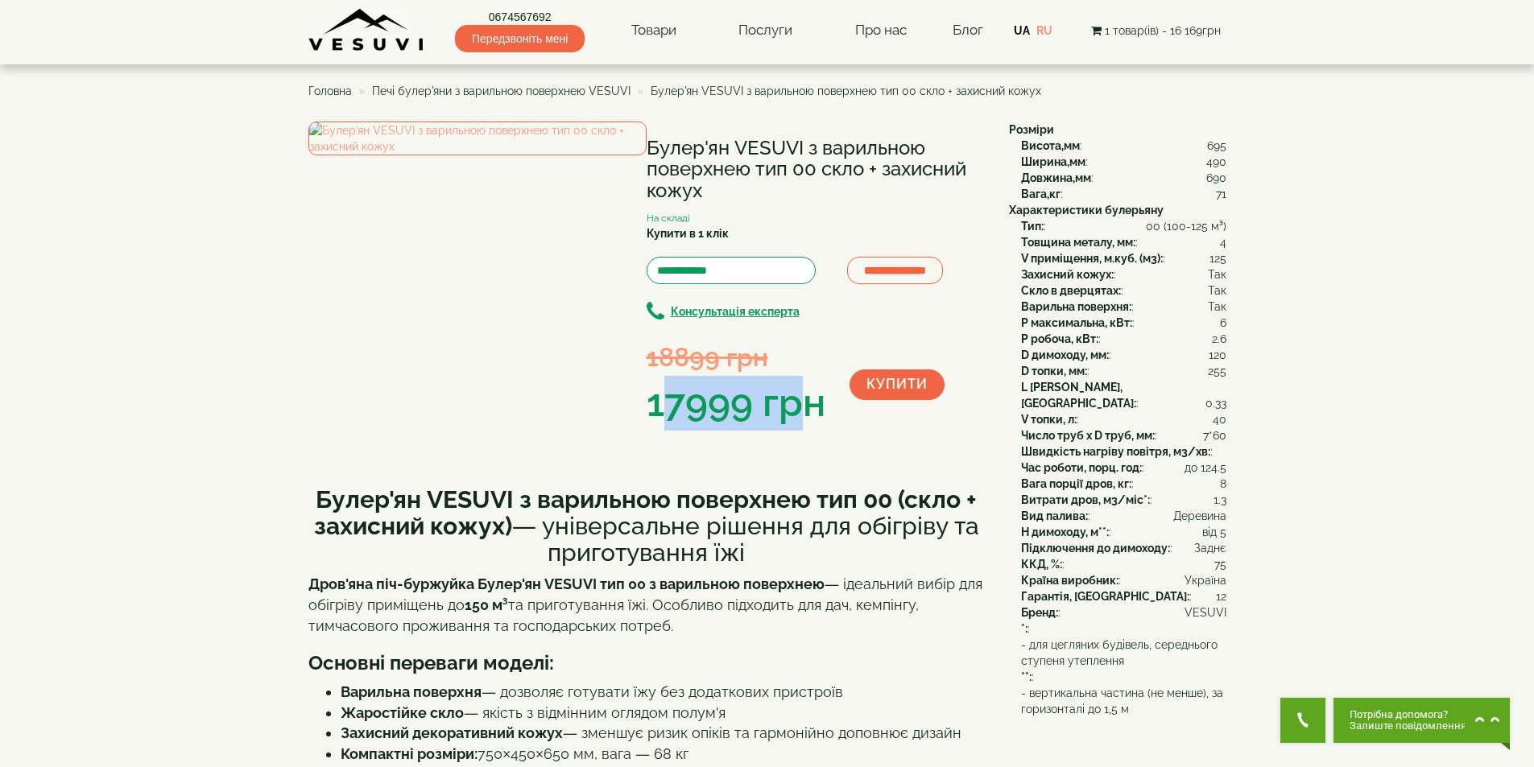
drag, startPoint x: 659, startPoint y: 407, endPoint x: 816, endPoint y: 406, distance: 157.8
click at [815, 405] on div "17999 грн" at bounding box center [736, 403] width 179 height 55
click at [816, 406] on div "17999 грн" at bounding box center [736, 403] width 179 height 55
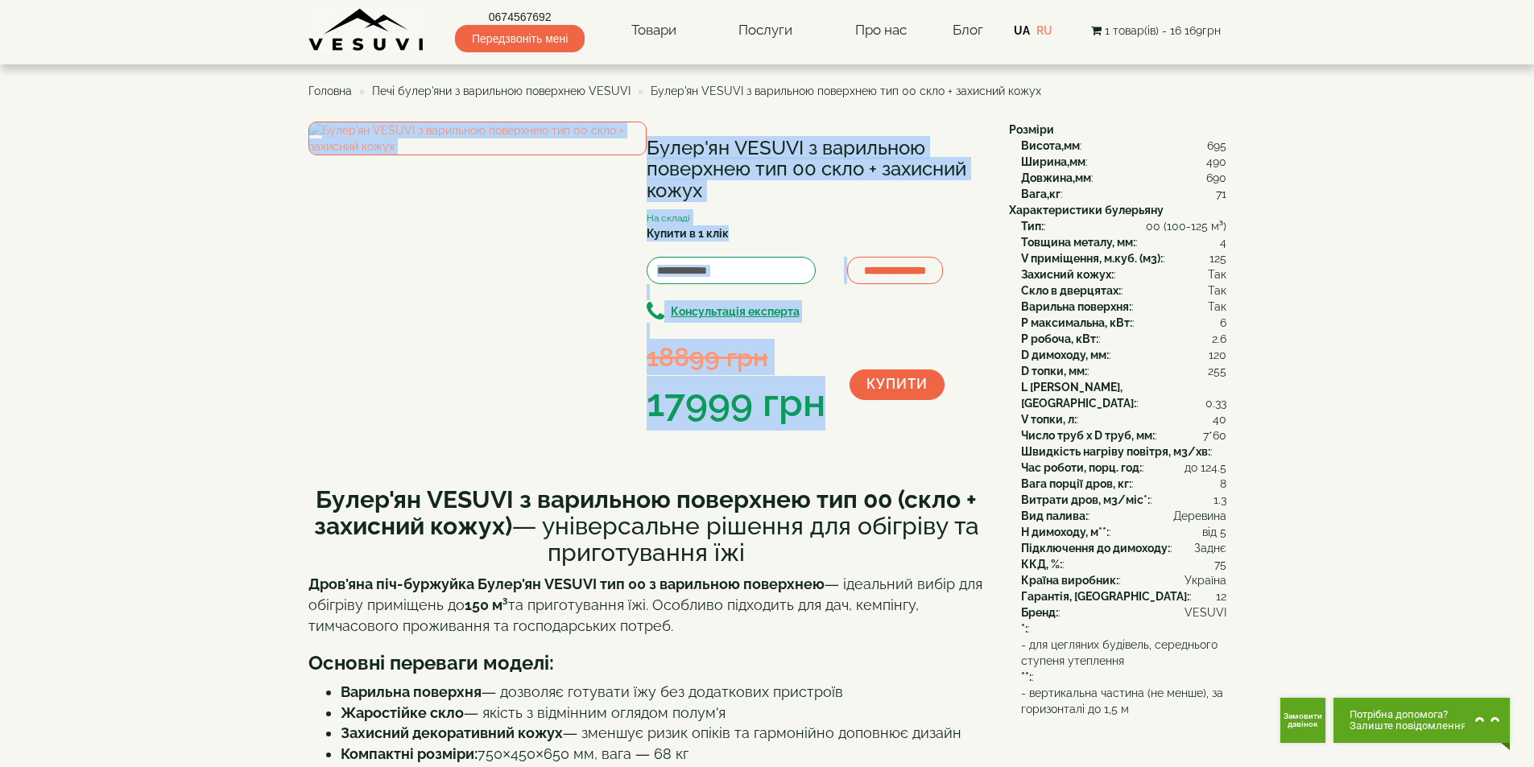
drag, startPoint x: 824, startPoint y: 406, endPoint x: 611, endPoint y: 406, distance: 212.6
click at [611, 406] on div "**********" at bounding box center [652, 276] width 688 height 308
click at [616, 408] on div "**********" at bounding box center [652, 276] width 688 height 308
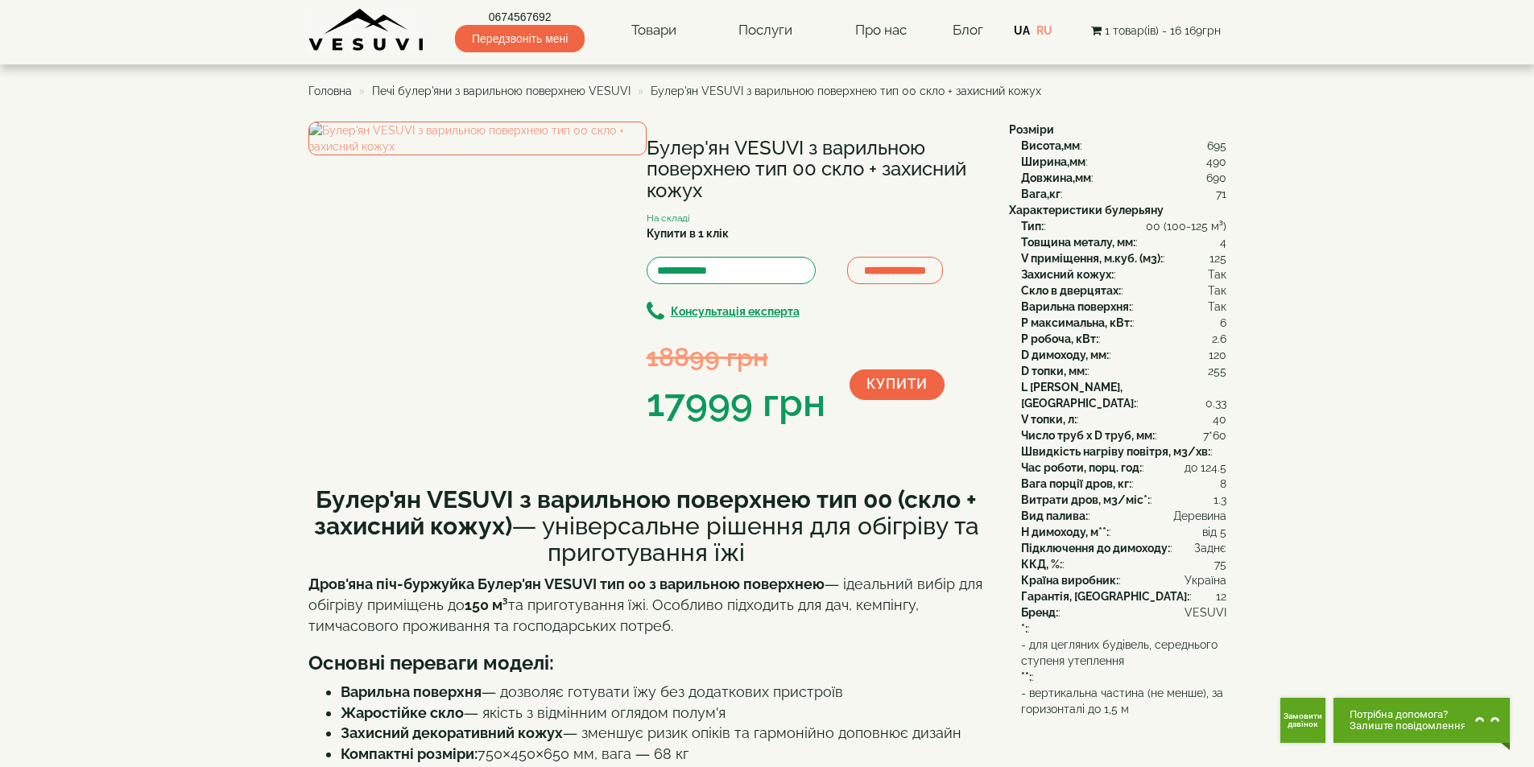
click at [654, 398] on div "17999 грн" at bounding box center [736, 403] width 179 height 55
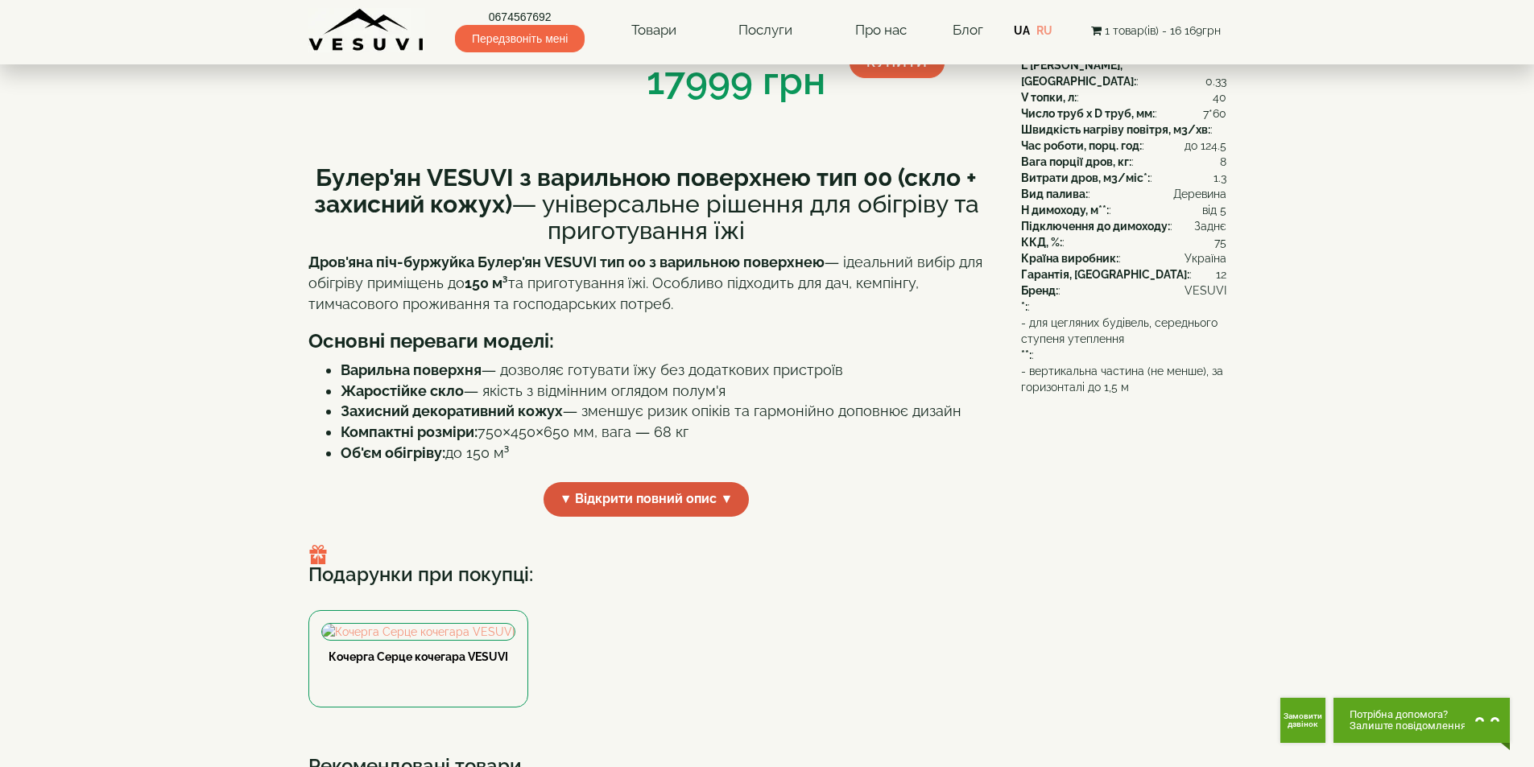
click at [634, 490] on span "▼ Відкрити повний опис ▼" at bounding box center [646, 499] width 206 height 35
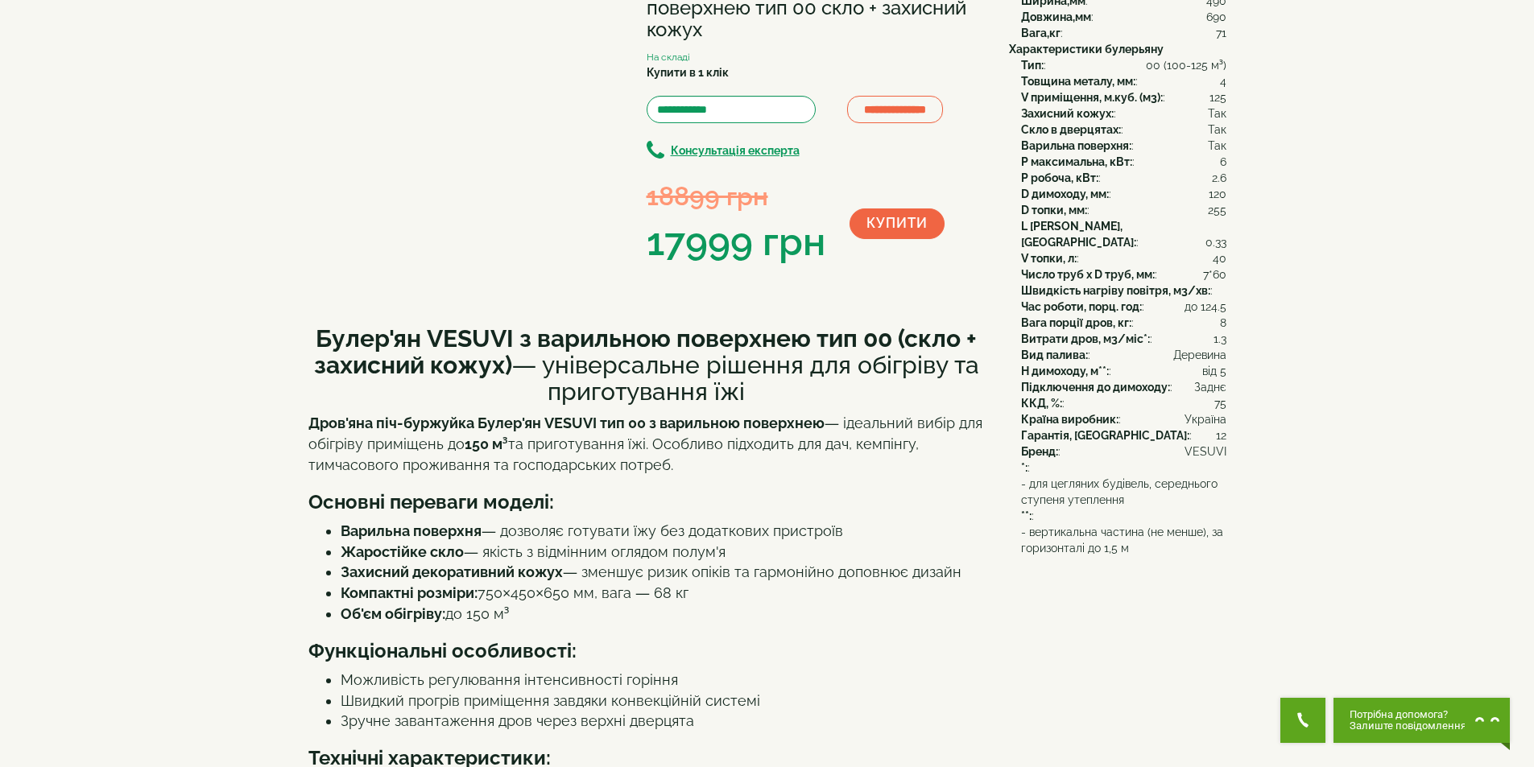
scroll to position [0, 0]
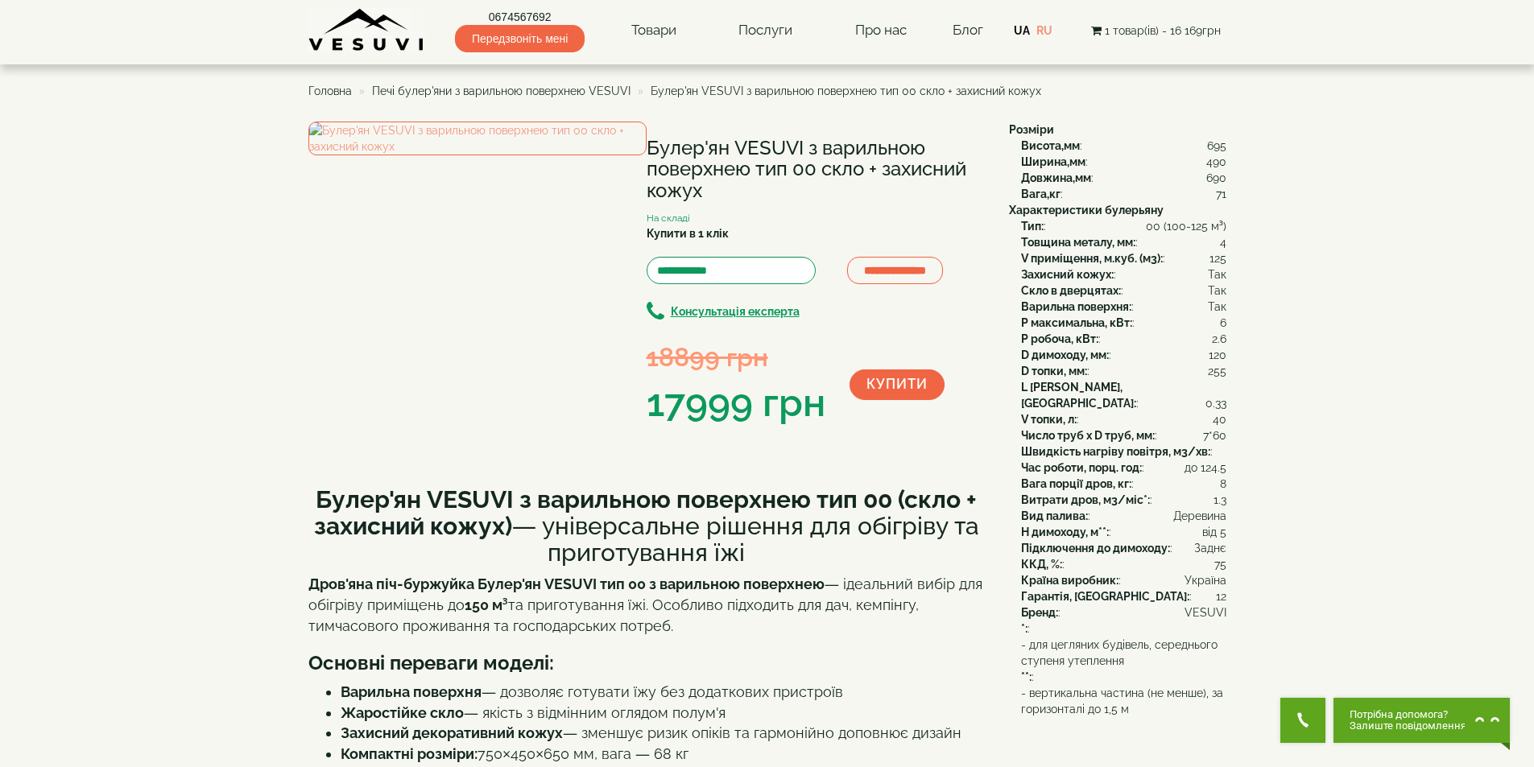
drag, startPoint x: 647, startPoint y: 142, endPoint x: 814, endPoint y: 193, distance: 174.5
click at [814, 193] on h1 "Булер'ян VESUVI з варильною поверхнею тип 00 скло + захисний кожух" at bounding box center [816, 170] width 338 height 64
copy h1 "Булер'ян VESUVI з варильною поверхнею тип 00 скло + захисний кожух"
